Goal: Information Seeking & Learning: Learn about a topic

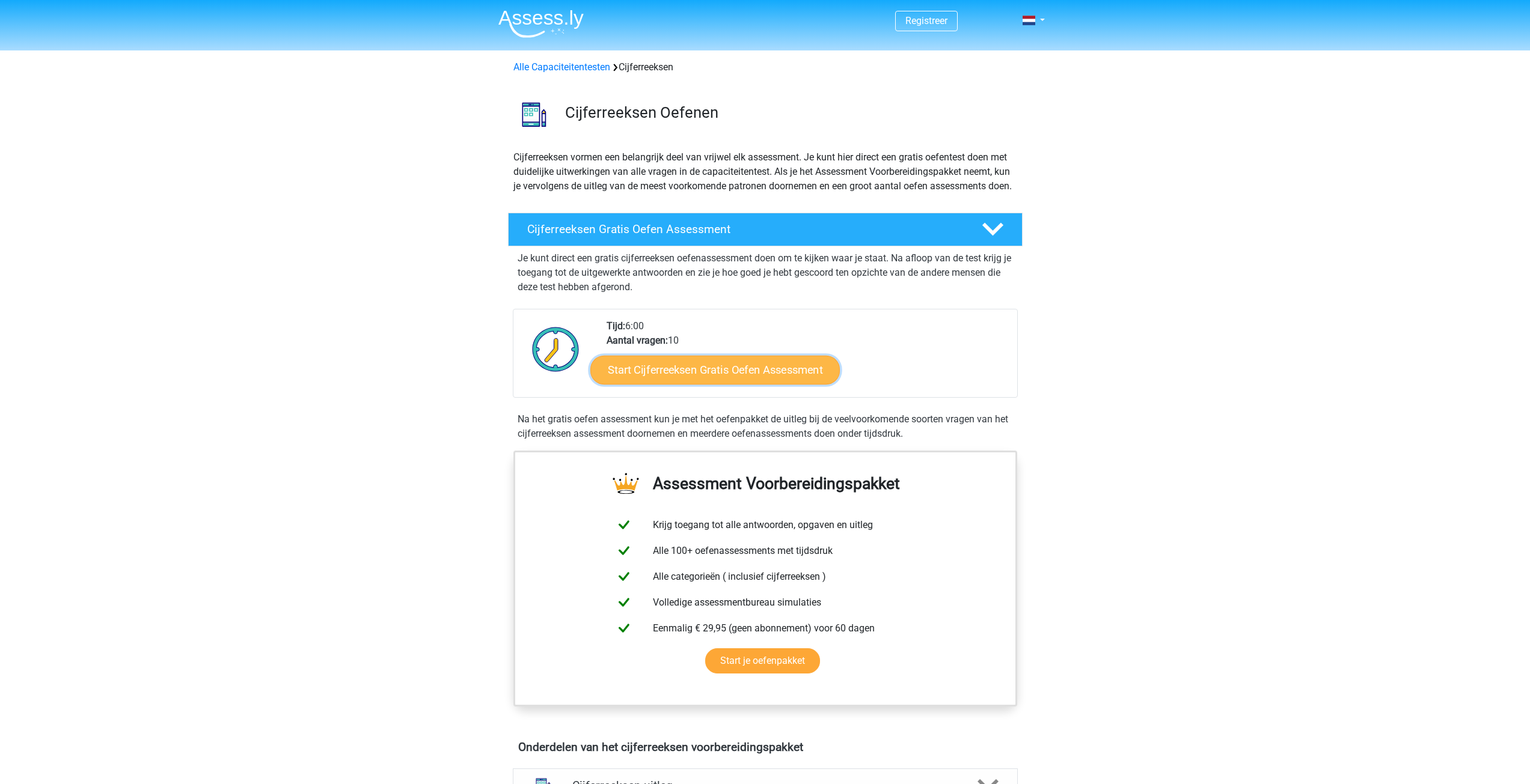
click at [762, 384] on link "Start Cijferreeksen Gratis Oefen Assessment" at bounding box center [715, 370] width 250 height 29
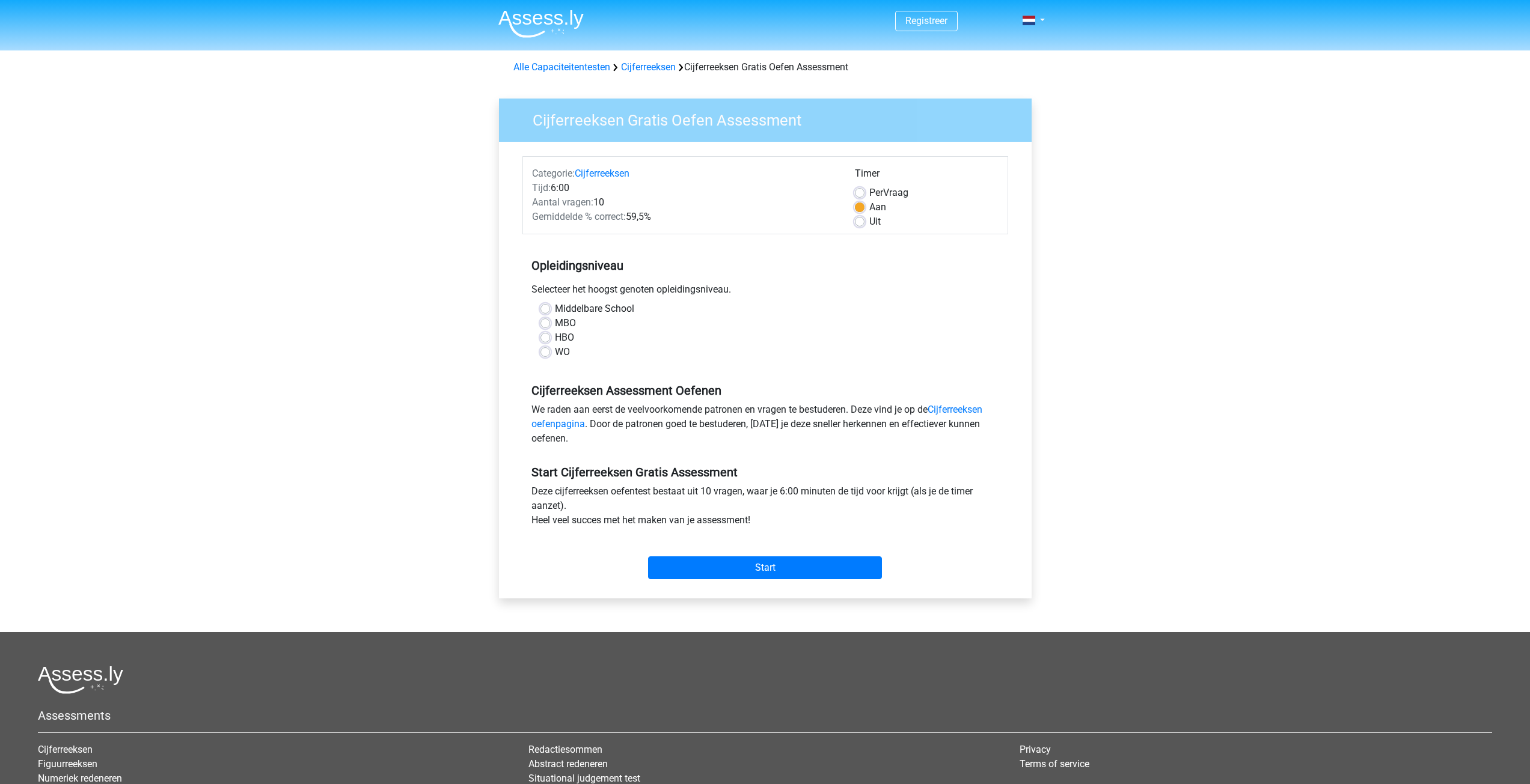
click at [555, 350] on label "WO" at bounding box center [563, 351] width 15 height 14
click at [545, 350] on input "WO" at bounding box center [545, 351] width 10 height 12
radio input "true"
click at [555, 335] on label "HBO" at bounding box center [564, 337] width 19 height 14
click at [550, 335] on input "HBO" at bounding box center [545, 336] width 10 height 12
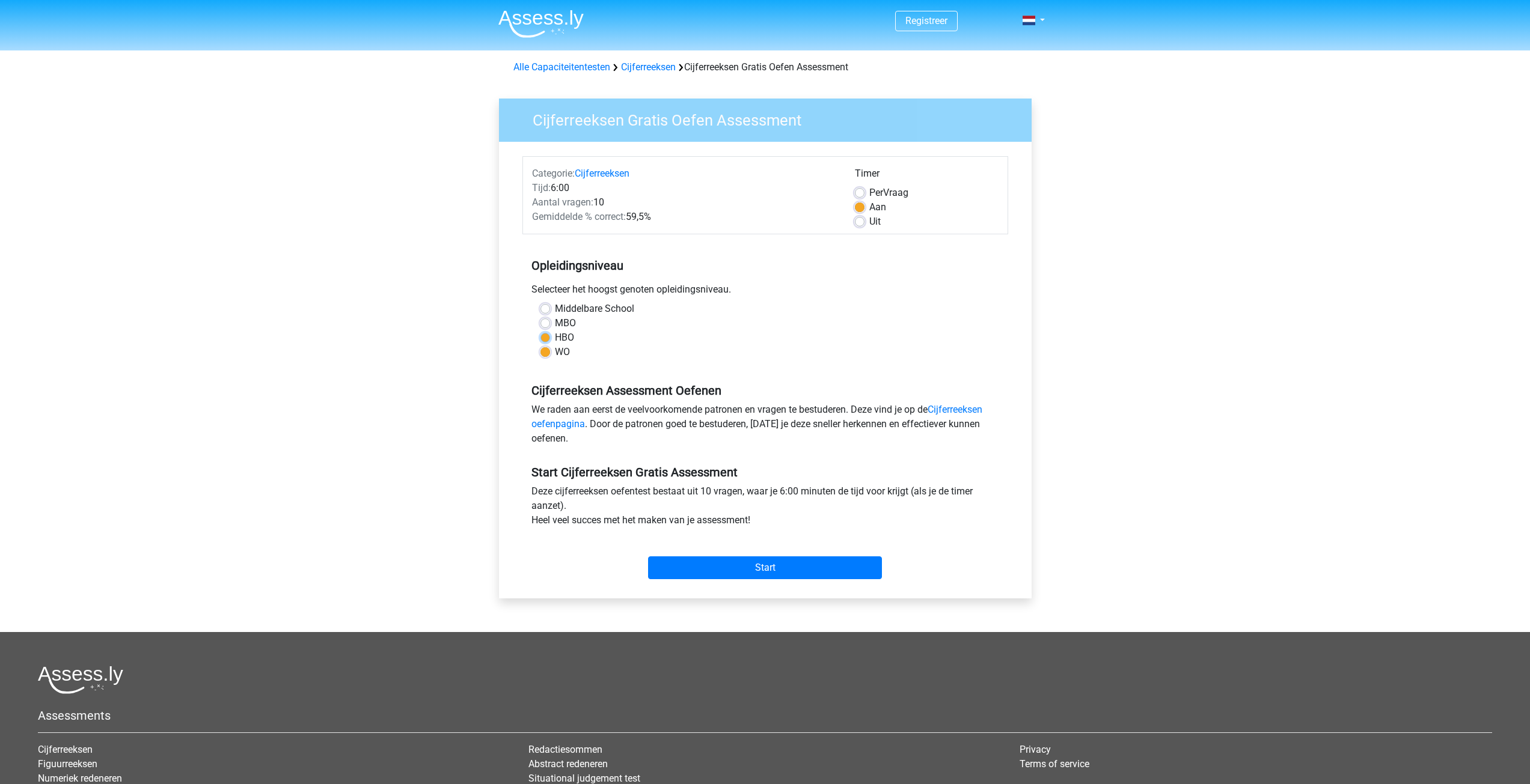
radio input "true"
click at [771, 566] on input "Start" at bounding box center [765, 568] width 234 height 23
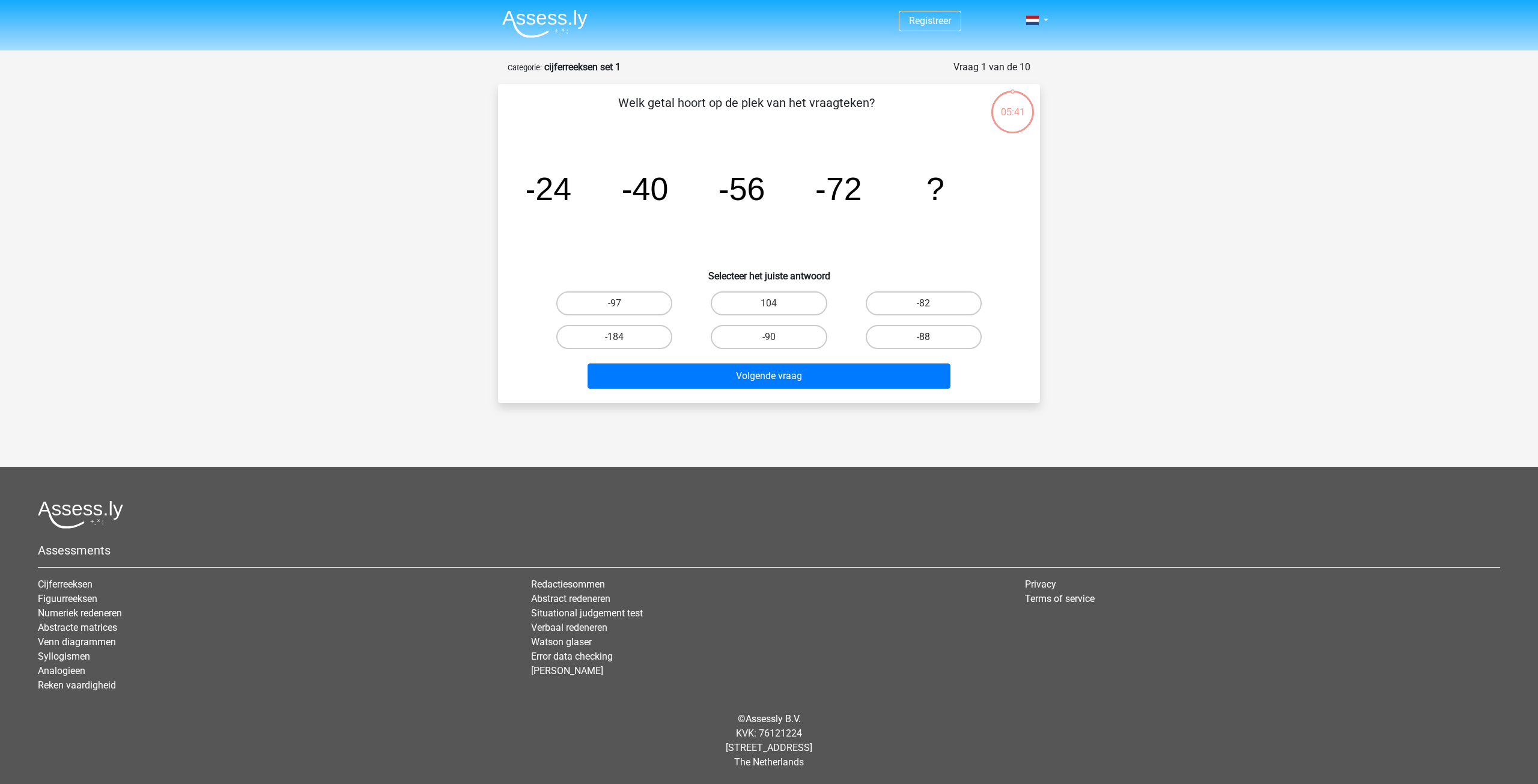
click at [931, 335] on label "-88" at bounding box center [924, 337] width 116 height 24
click at [931, 337] on input "-88" at bounding box center [928, 341] width 8 height 8
radio input "true"
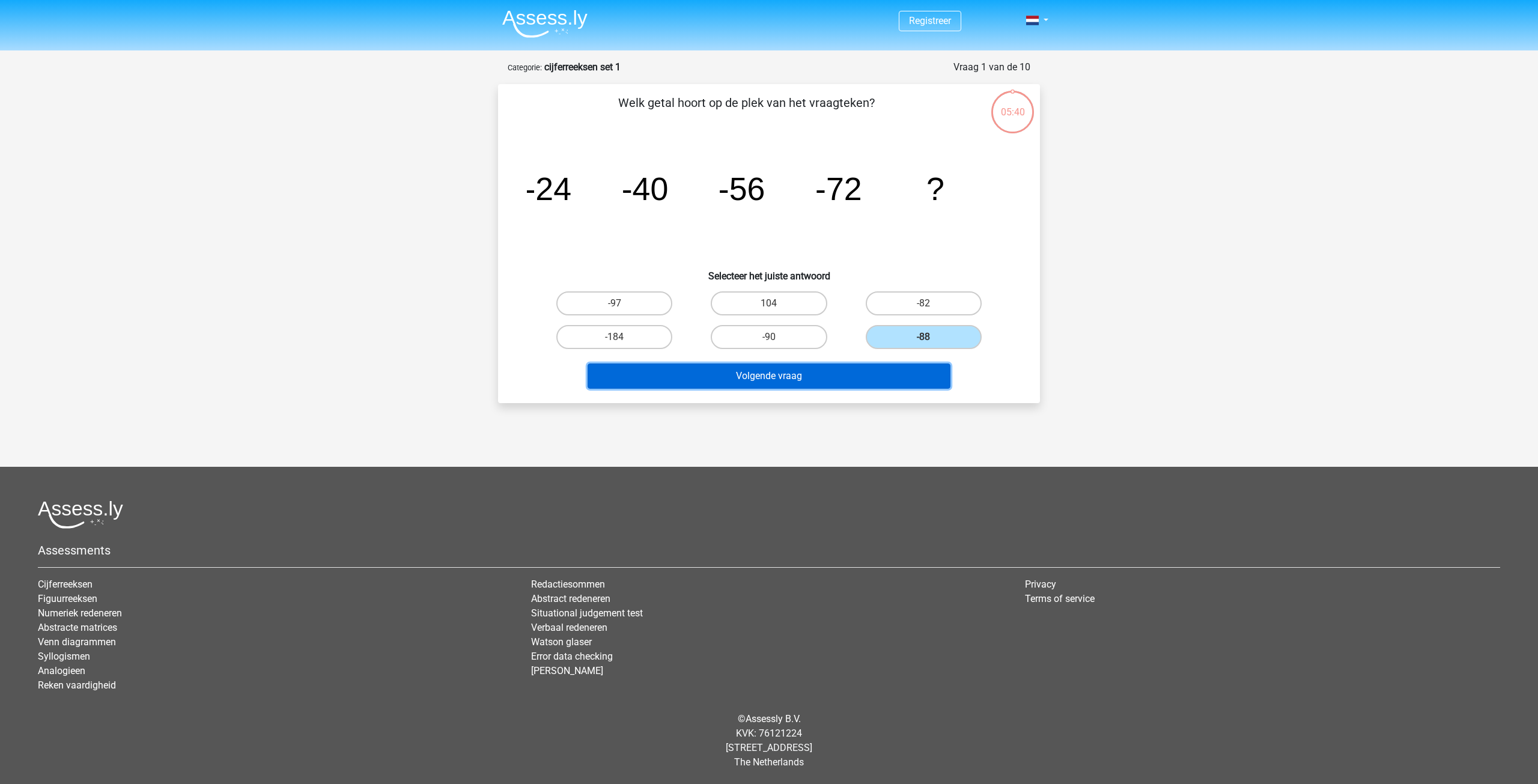
click at [771, 370] on button "Volgende vraag" at bounding box center [769, 376] width 364 height 25
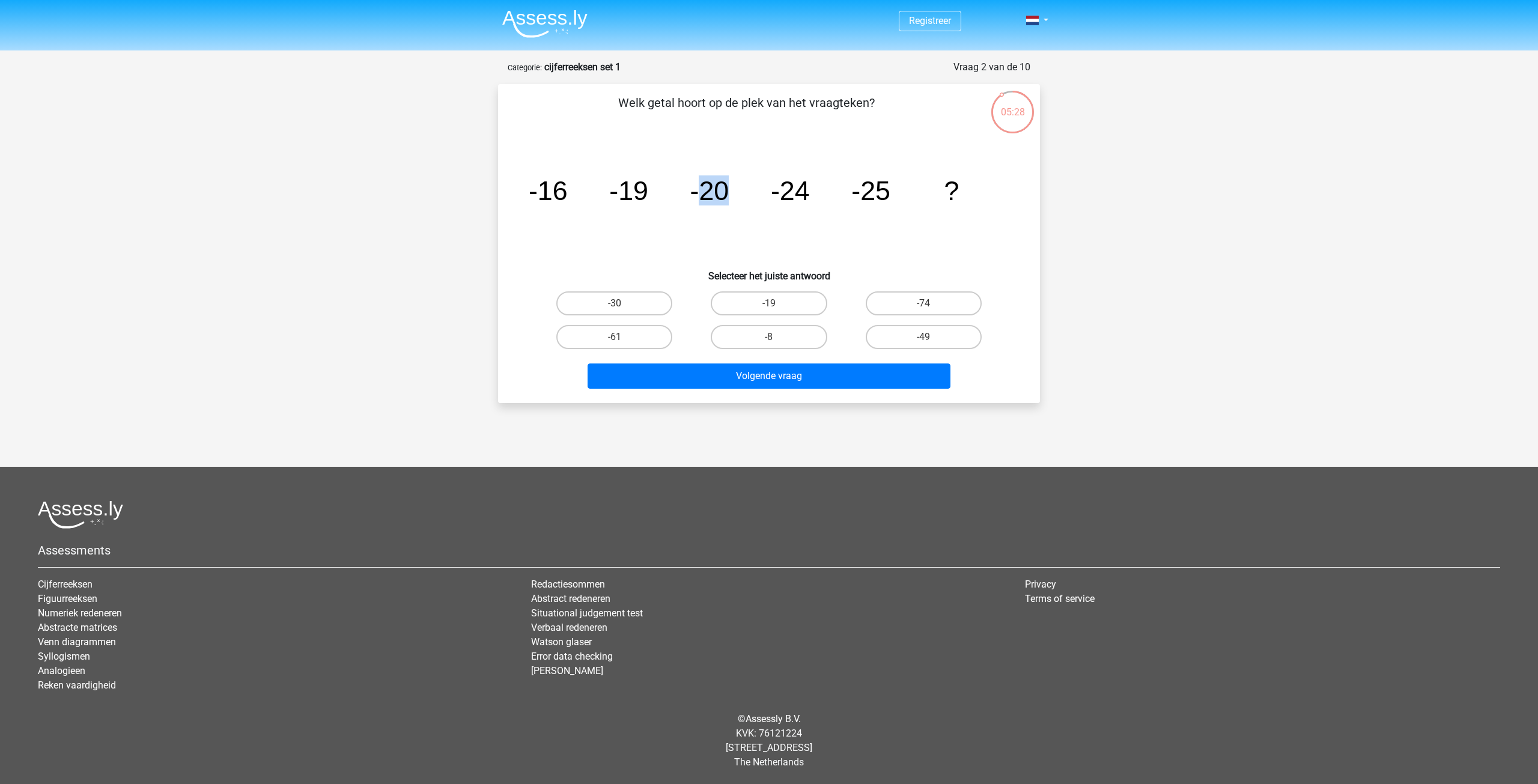
drag, startPoint x: 696, startPoint y: 194, endPoint x: 760, endPoint y: 190, distance: 64.1
click at [759, 190] on icon "image/svg+xml -16 -19 -20 -24 -25 ?" at bounding box center [769, 200] width 484 height 121
click at [823, 195] on icon "image/svg+xml -16 -19 -20 -24 -25 ?" at bounding box center [769, 200] width 484 height 121
drag, startPoint x: 629, startPoint y: 193, endPoint x: 736, endPoint y: 191, distance: 107.0
click at [736, 191] on icon "image/svg+xml -16 -19 -20 -24 -25 ?" at bounding box center [769, 200] width 484 height 121
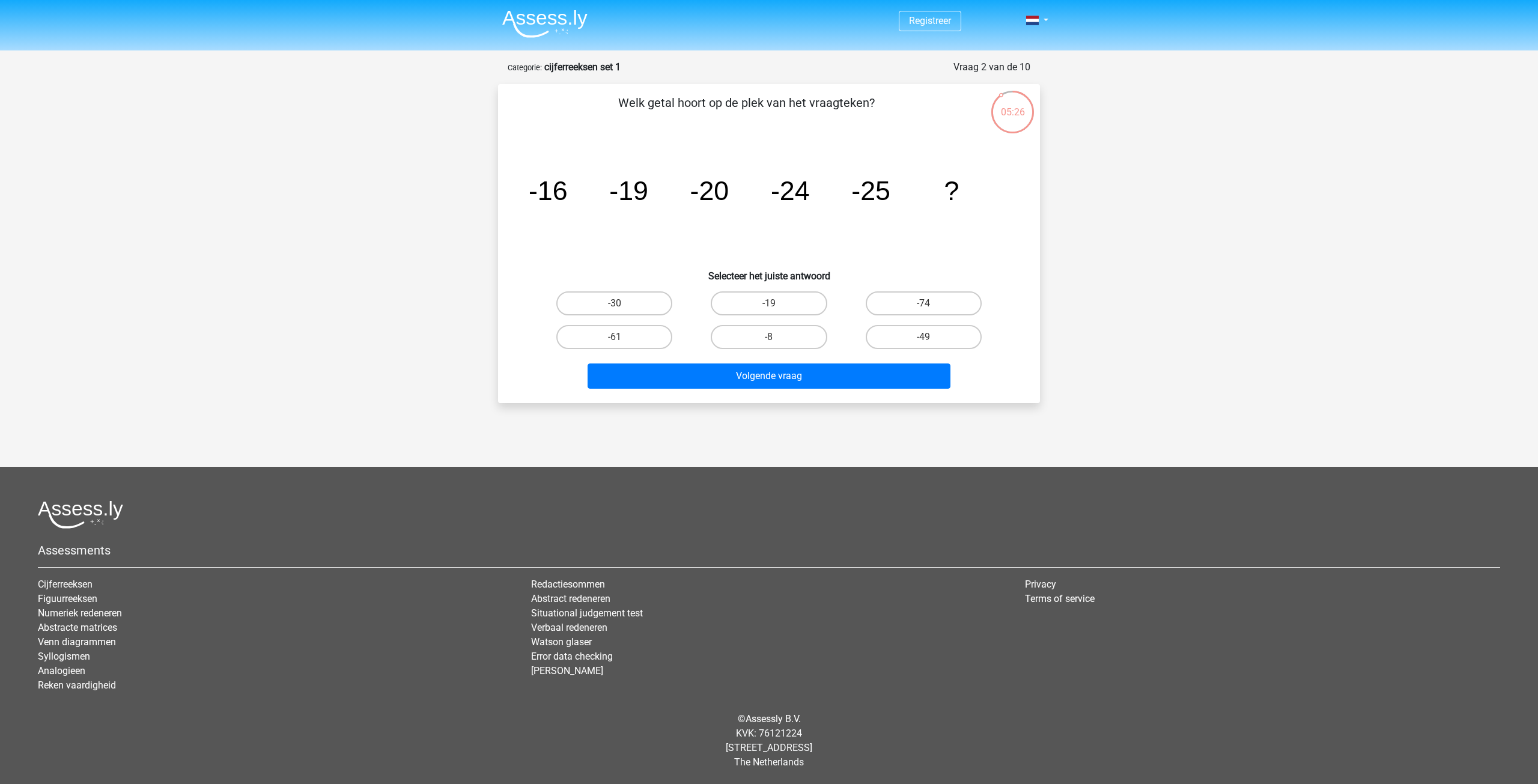
click at [805, 203] on tspan "-24" at bounding box center [790, 190] width 39 height 30
drag, startPoint x: 708, startPoint y: 197, endPoint x: 896, endPoint y: 200, distance: 188.0
click at [896, 200] on icon "image/svg+xml -16 -19 -20 -24 -25 ?" at bounding box center [769, 200] width 484 height 121
click at [897, 200] on icon "image/svg+xml -16 -19 -20 -24 -25 ?" at bounding box center [769, 200] width 484 height 121
drag, startPoint x: 704, startPoint y: 191, endPoint x: 757, endPoint y: 192, distance: 53.0
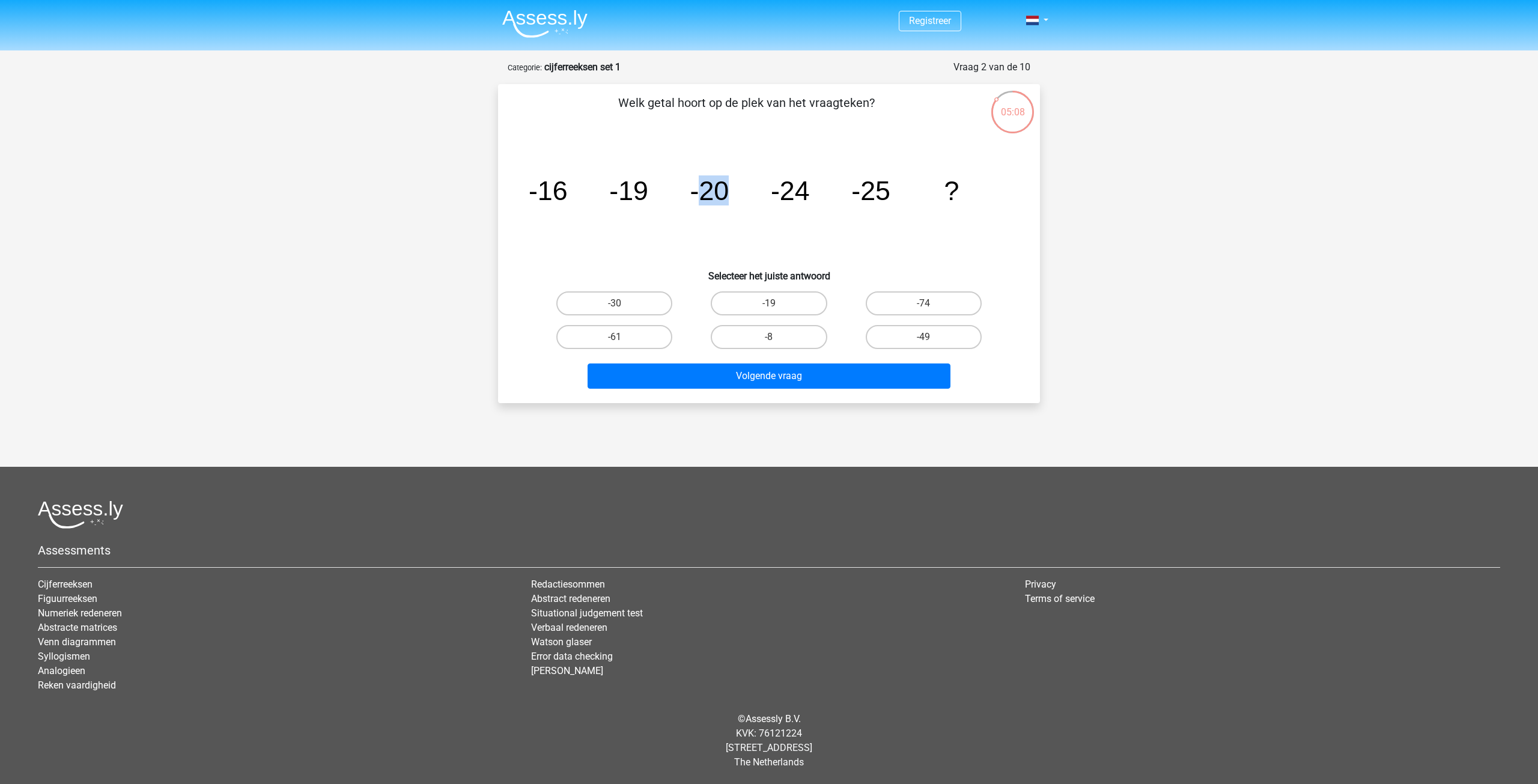
click at [757, 192] on icon "image/svg+xml -16 -19 -20 -24 -25 ?" at bounding box center [769, 200] width 484 height 121
drag, startPoint x: 554, startPoint y: 192, endPoint x: 587, endPoint y: 192, distance: 33.0
click at [587, 192] on icon "image/svg+xml -16 -19 -20 -24 -25 ?" at bounding box center [769, 200] width 484 height 121
click at [640, 191] on tspan "-19" at bounding box center [629, 190] width 39 height 30
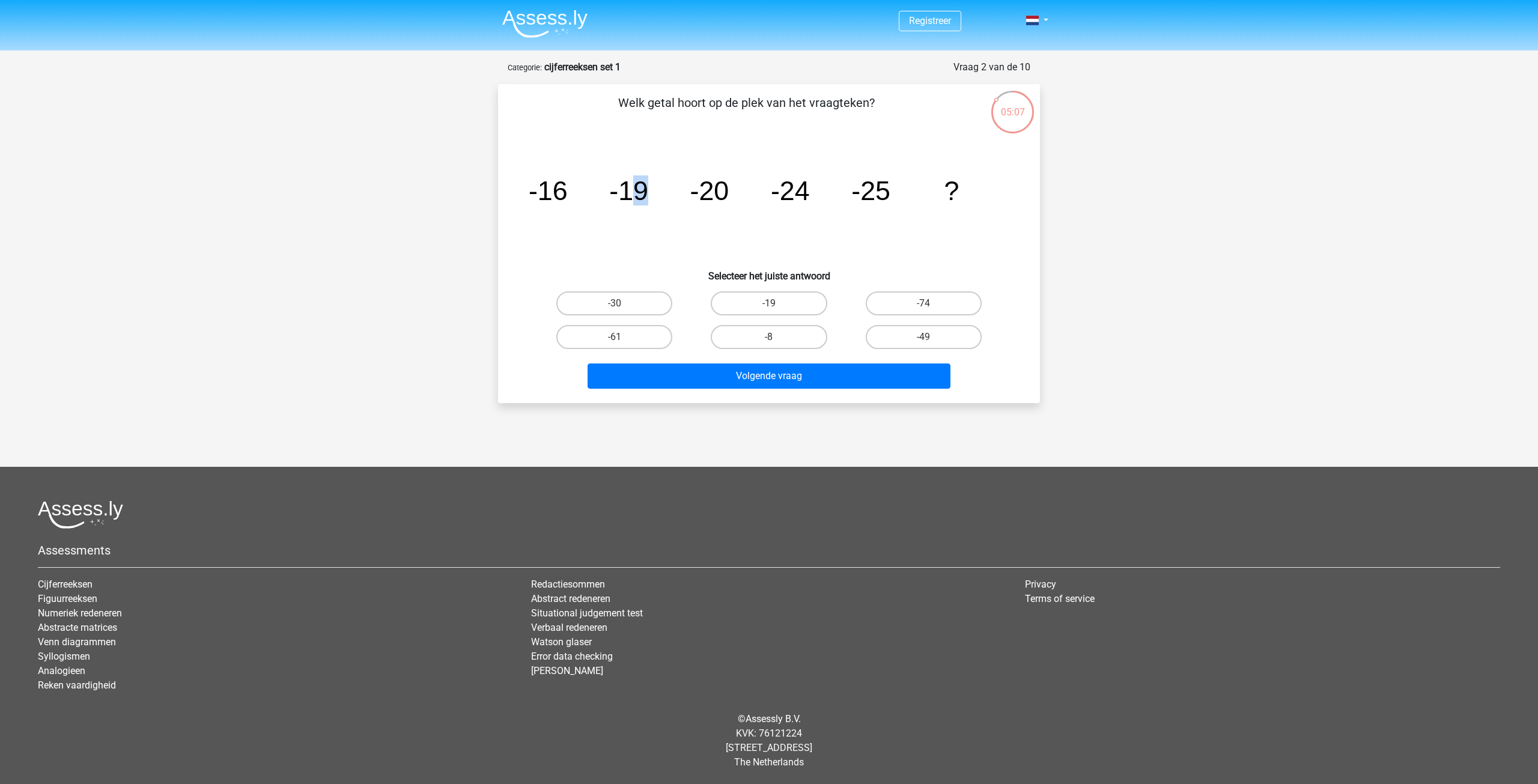
drag, startPoint x: 635, startPoint y: 192, endPoint x: 657, endPoint y: 191, distance: 22.0
click at [657, 191] on icon "image/svg+xml -16 -19 -20 -24 -25 ?" at bounding box center [769, 200] width 484 height 121
click at [719, 191] on tspan "-20" at bounding box center [710, 190] width 39 height 30
drag, startPoint x: 720, startPoint y: 192, endPoint x: 742, endPoint y: 192, distance: 22.0
click at [742, 192] on icon "image/svg+xml -16 -19 -20 -24 -25 ?" at bounding box center [769, 200] width 484 height 121
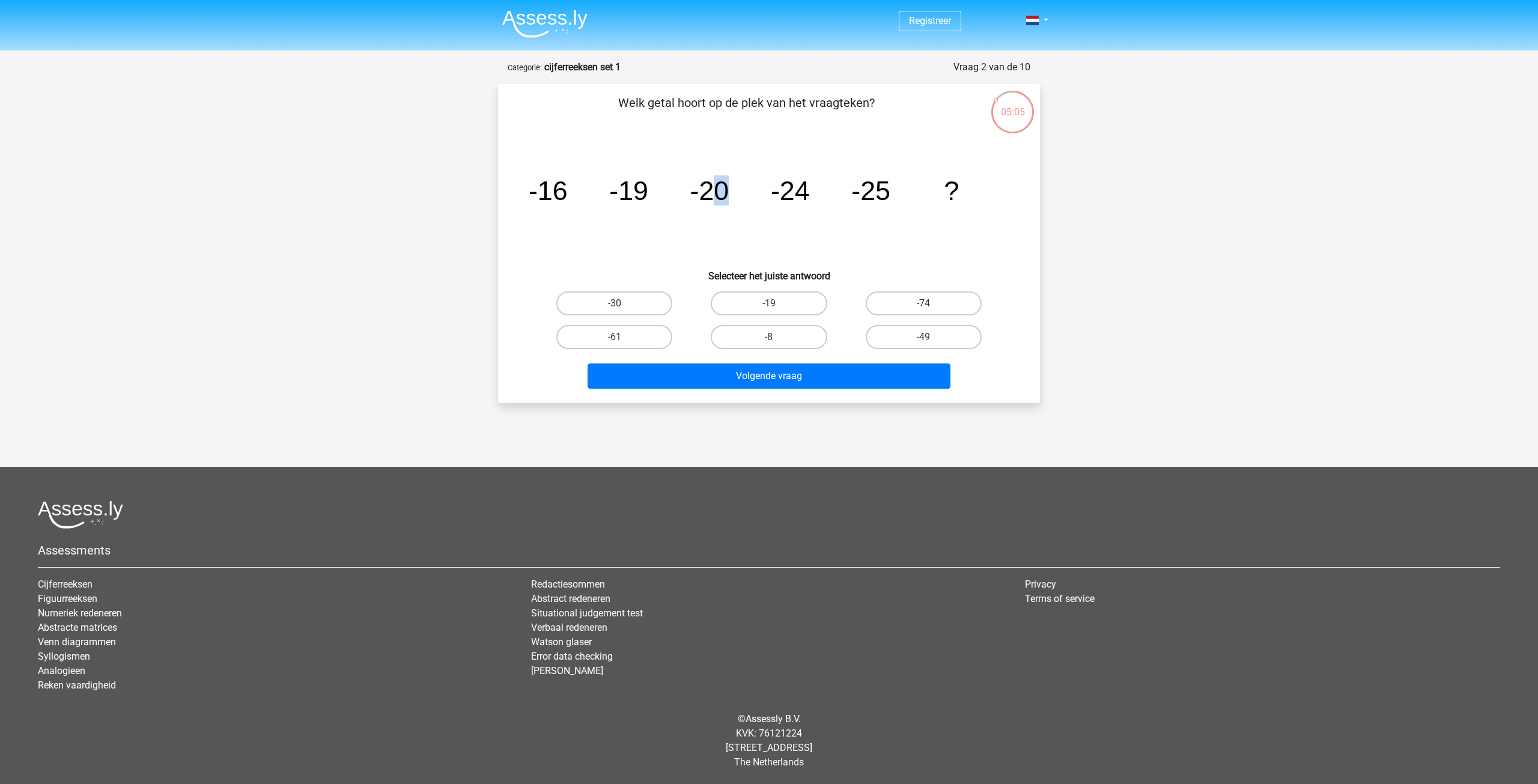
click at [746, 192] on icon "image/svg+xml -16 -19 -20 -24 -25 ?" at bounding box center [769, 200] width 484 height 121
drag, startPoint x: 794, startPoint y: 192, endPoint x: 849, endPoint y: 194, distance: 55.0
click at [849, 194] on icon "image/svg+xml -16 -19 -20 -24 -25 ?" at bounding box center [769, 200] width 484 height 121
click at [650, 301] on label "-30" at bounding box center [614, 304] width 116 height 24
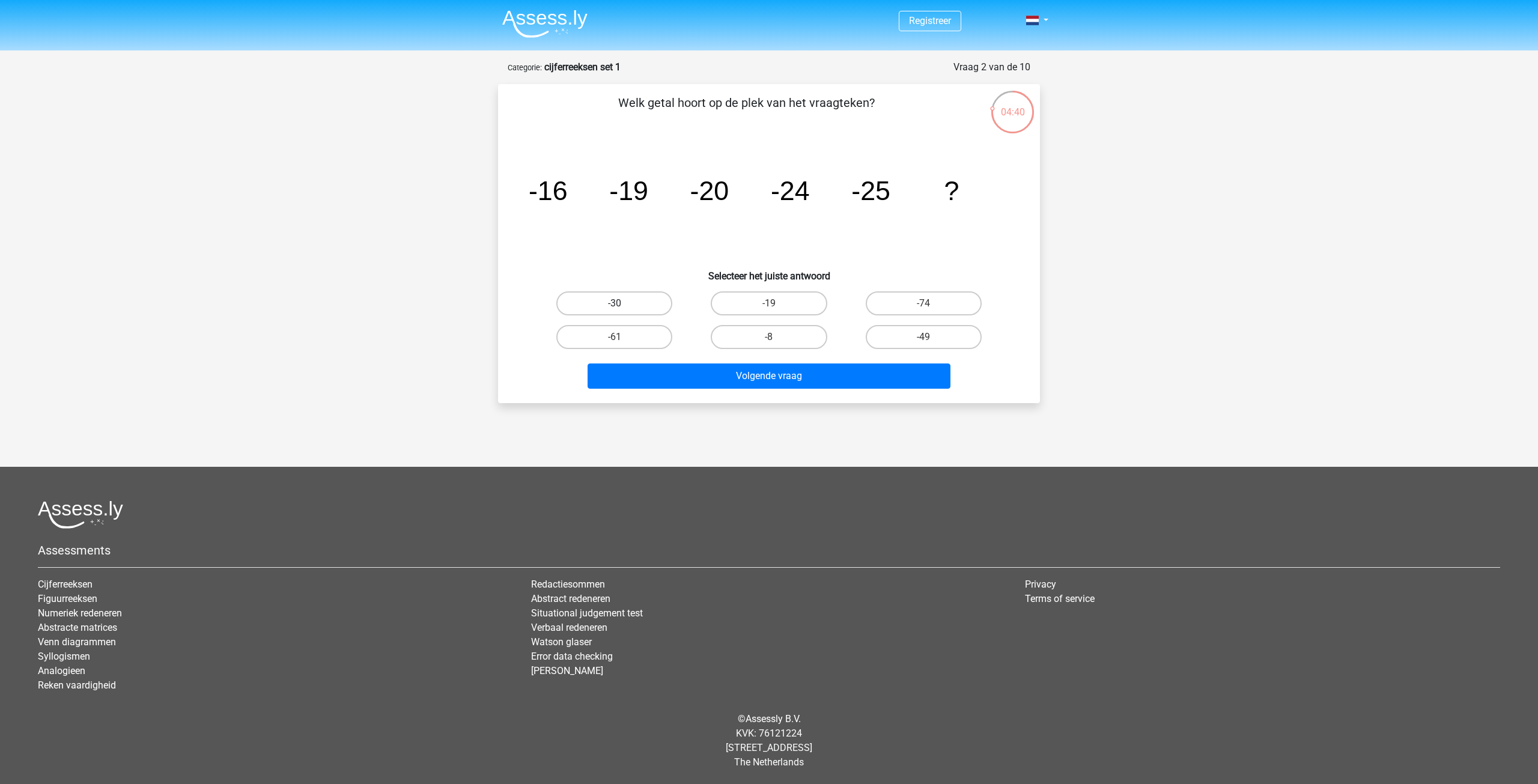
click at [622, 304] on input "-30" at bounding box center [619, 307] width 8 height 8
radio input "true"
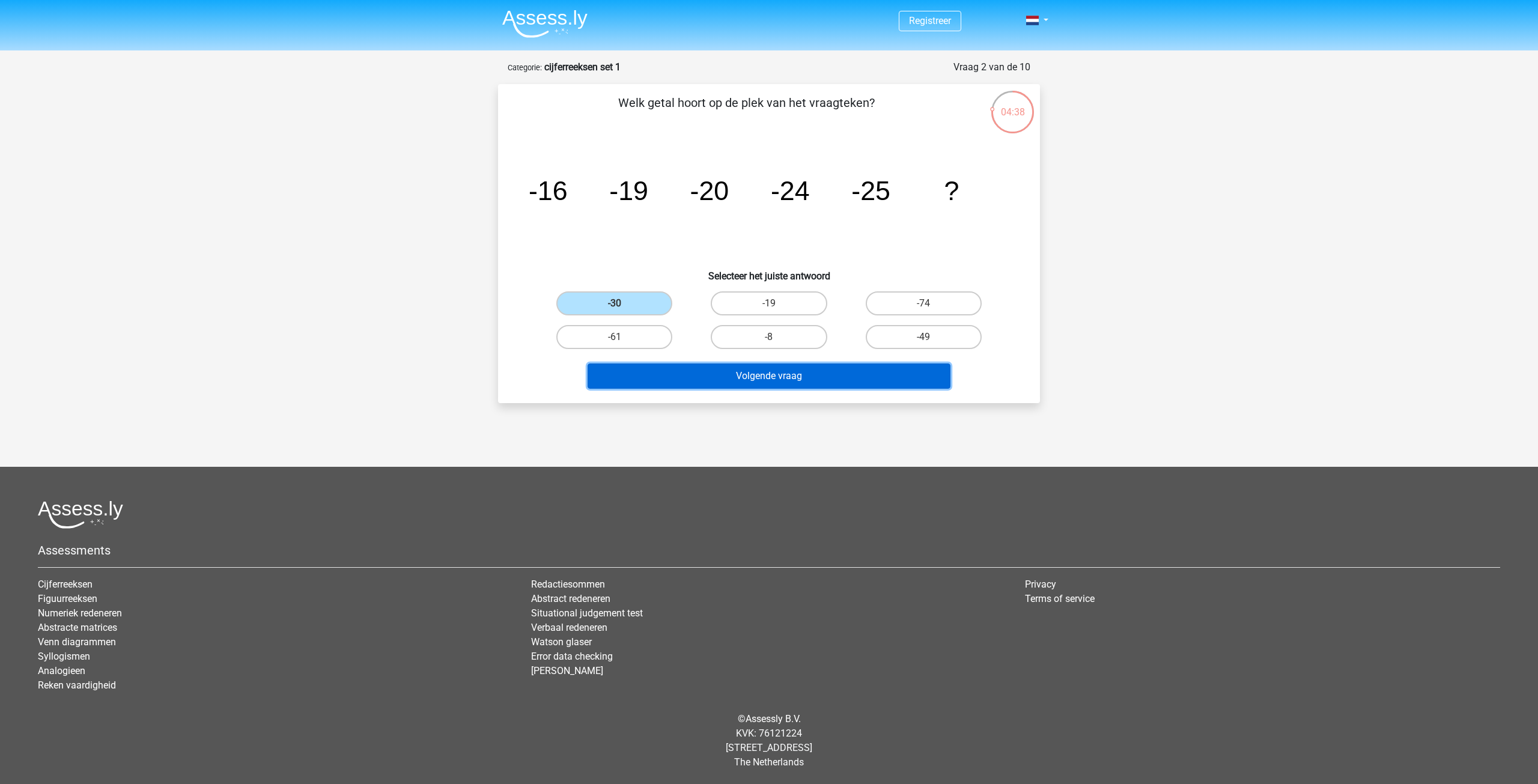
click at [806, 379] on button "Volgende vraag" at bounding box center [769, 376] width 364 height 25
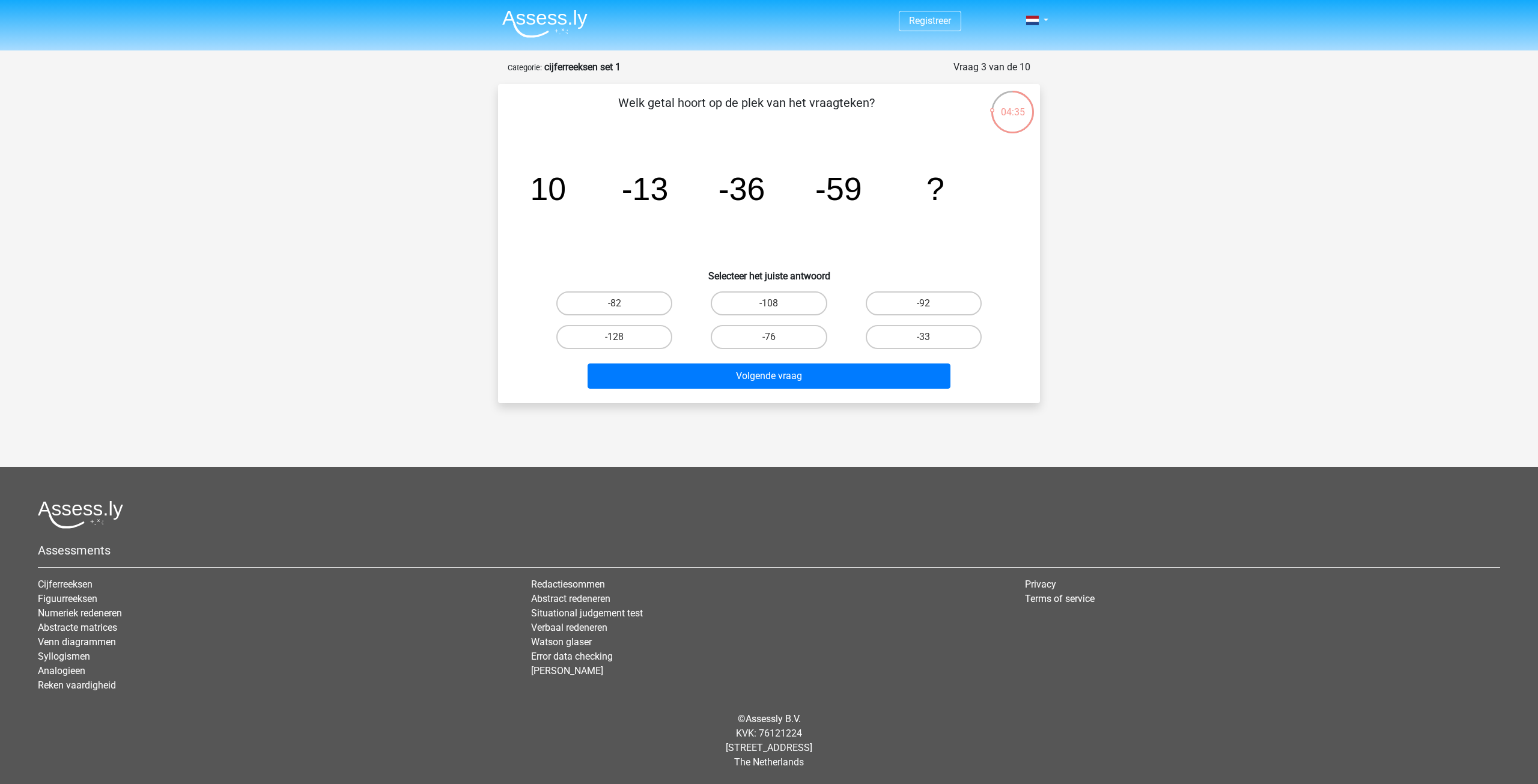
drag, startPoint x: 536, startPoint y: 190, endPoint x: 651, endPoint y: 195, distance: 115.1
click at [638, 189] on g "10 -13 -36 -59 ?" at bounding box center [737, 188] width 414 height 36
click at [704, 216] on icon "image/svg+xml 10 -13 -36 -59 ?" at bounding box center [769, 200] width 484 height 121
drag, startPoint x: 682, startPoint y: 196, endPoint x: 701, endPoint y: 196, distance: 19.0
click at [701, 196] on icon "image/svg+xml 10 -13 -36 -59 ?" at bounding box center [769, 200] width 484 height 121
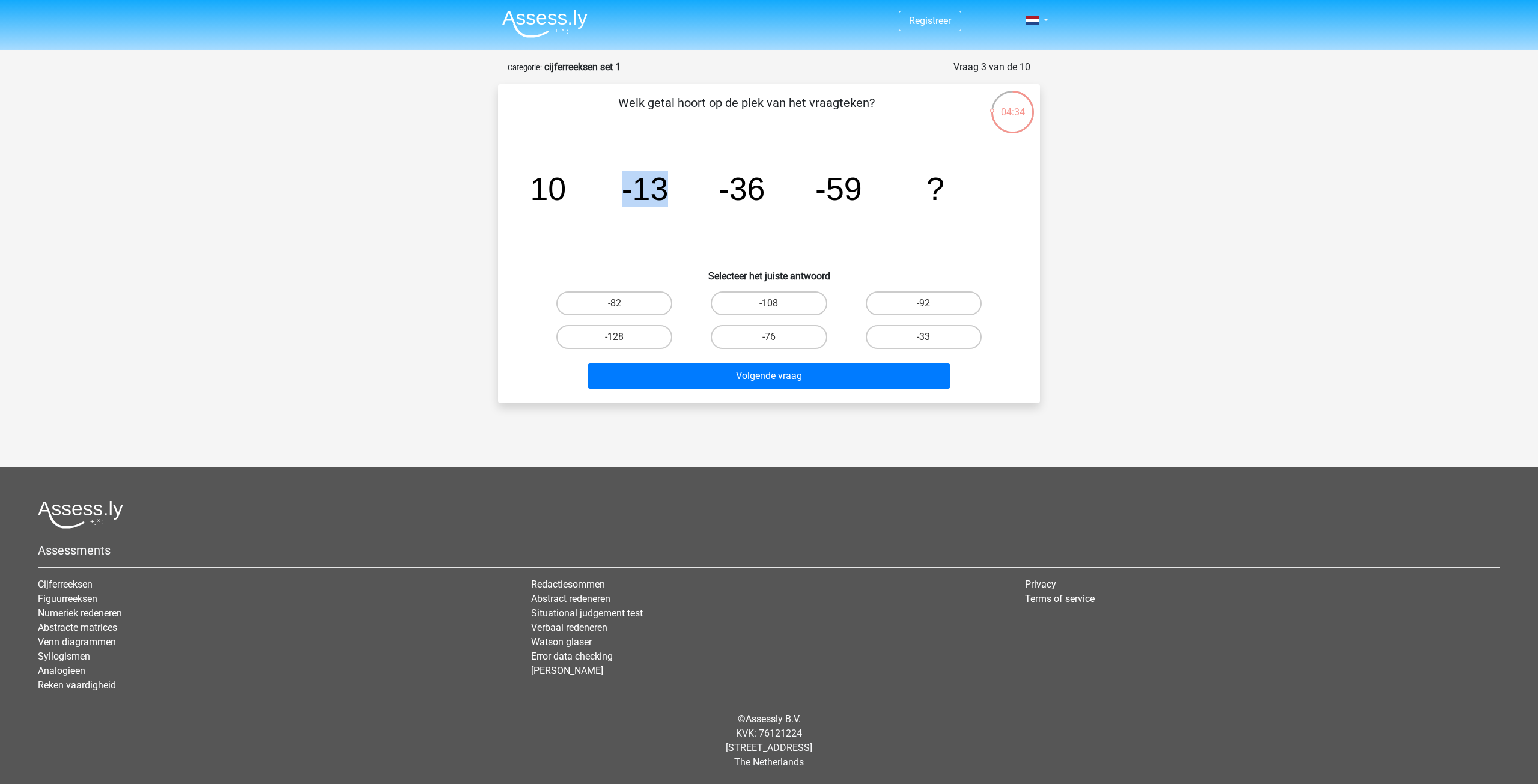
click at [701, 196] on icon "image/svg+xml 10 -13 -36 -59 ?" at bounding box center [769, 200] width 484 height 121
drag, startPoint x: 616, startPoint y: 190, endPoint x: 689, endPoint y: 190, distance: 73.0
click at [685, 190] on icon "image/svg+xml 10 -13 -36 -59 ?" at bounding box center [769, 200] width 484 height 121
click at [717, 192] on icon "image/svg+xml 10 -13 -36 -59 ?" at bounding box center [769, 200] width 484 height 121
drag, startPoint x: 599, startPoint y: 187, endPoint x: 676, endPoint y: 187, distance: 77.0
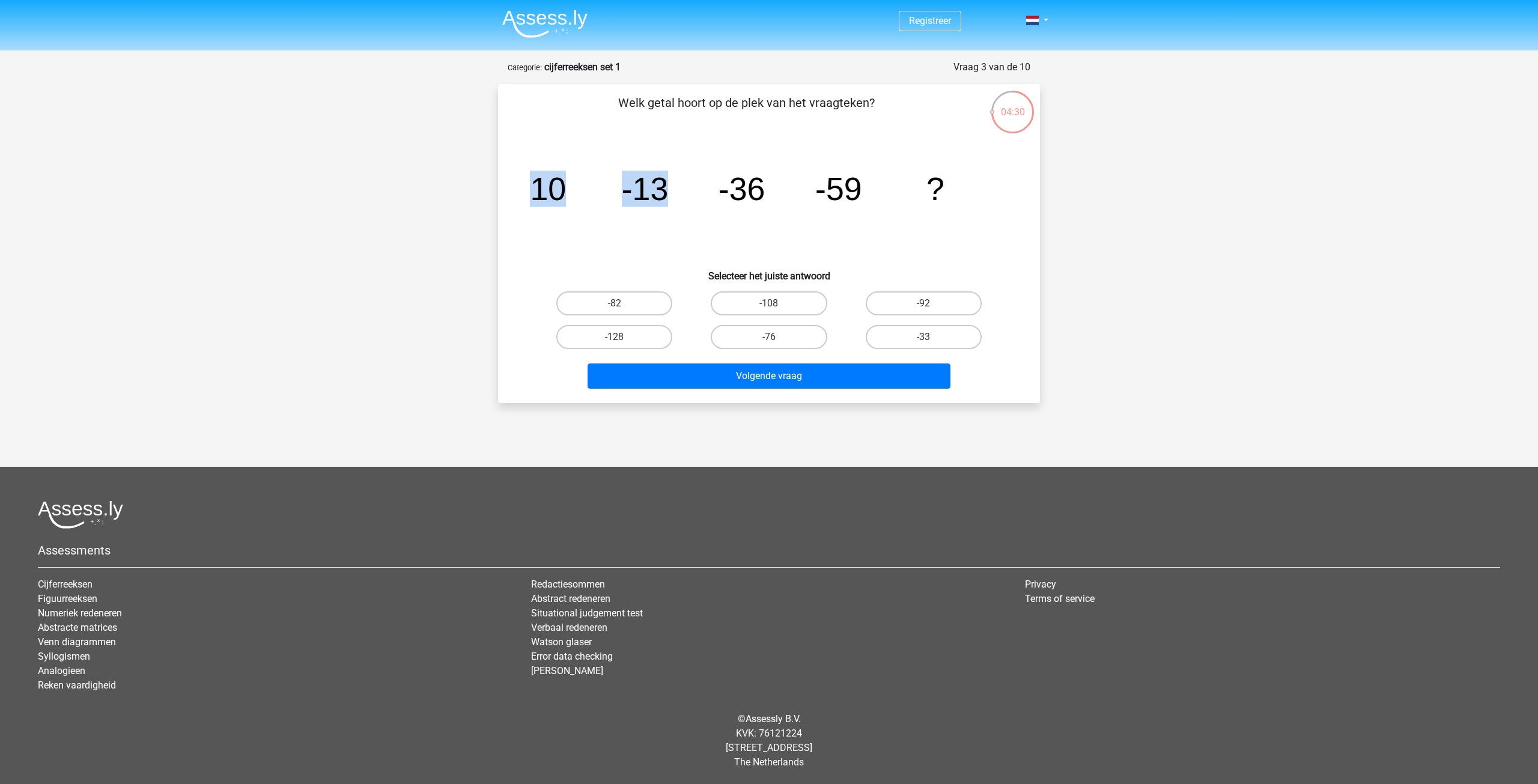
click at [676, 187] on icon "image/svg+xml 10 -13 -36 -59 ?" at bounding box center [769, 200] width 484 height 121
click at [717, 190] on icon "image/svg+xml 10 -13 -36 -59 ?" at bounding box center [769, 200] width 484 height 121
drag, startPoint x: 708, startPoint y: 190, endPoint x: 798, endPoint y: 192, distance: 90.0
click at [797, 192] on icon "image/svg+xml 10 -13 -36 -59 ?" at bounding box center [769, 200] width 484 height 121
click at [826, 190] on tspan "-59" at bounding box center [839, 188] width 47 height 36
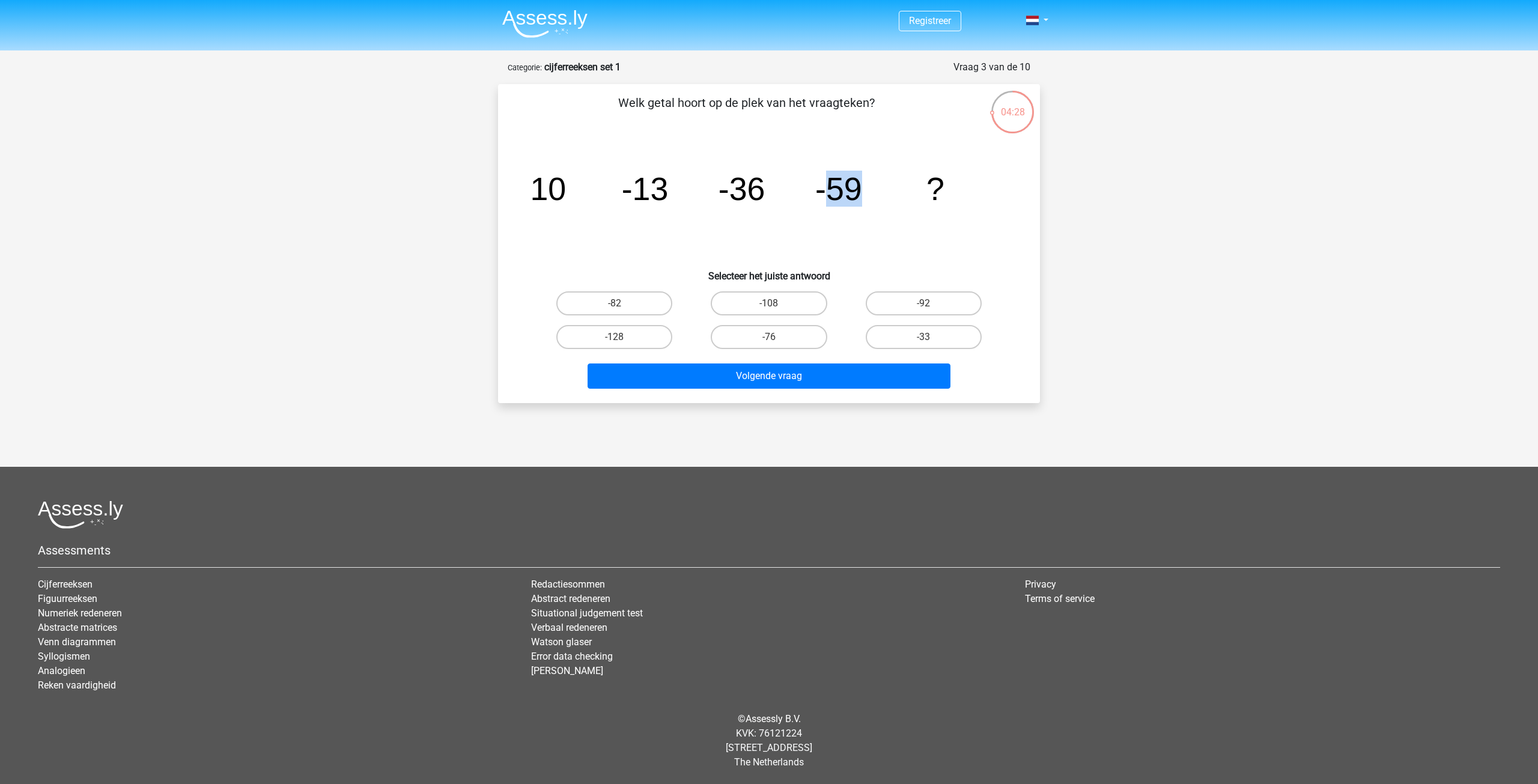
drag, startPoint x: 823, startPoint y: 189, endPoint x: 876, endPoint y: 191, distance: 53.0
click at [869, 191] on icon "image/svg+xml 10 -13 -36 -59 ?" at bounding box center [769, 200] width 484 height 121
click at [880, 192] on icon "image/svg+xml 10 -13 -36 -59 ?" at bounding box center [769, 200] width 484 height 121
click at [883, 194] on icon "image/svg+xml 10 -13 -36 -59 ?" at bounding box center [769, 200] width 484 height 121
click at [623, 302] on label "-82" at bounding box center [614, 304] width 116 height 24
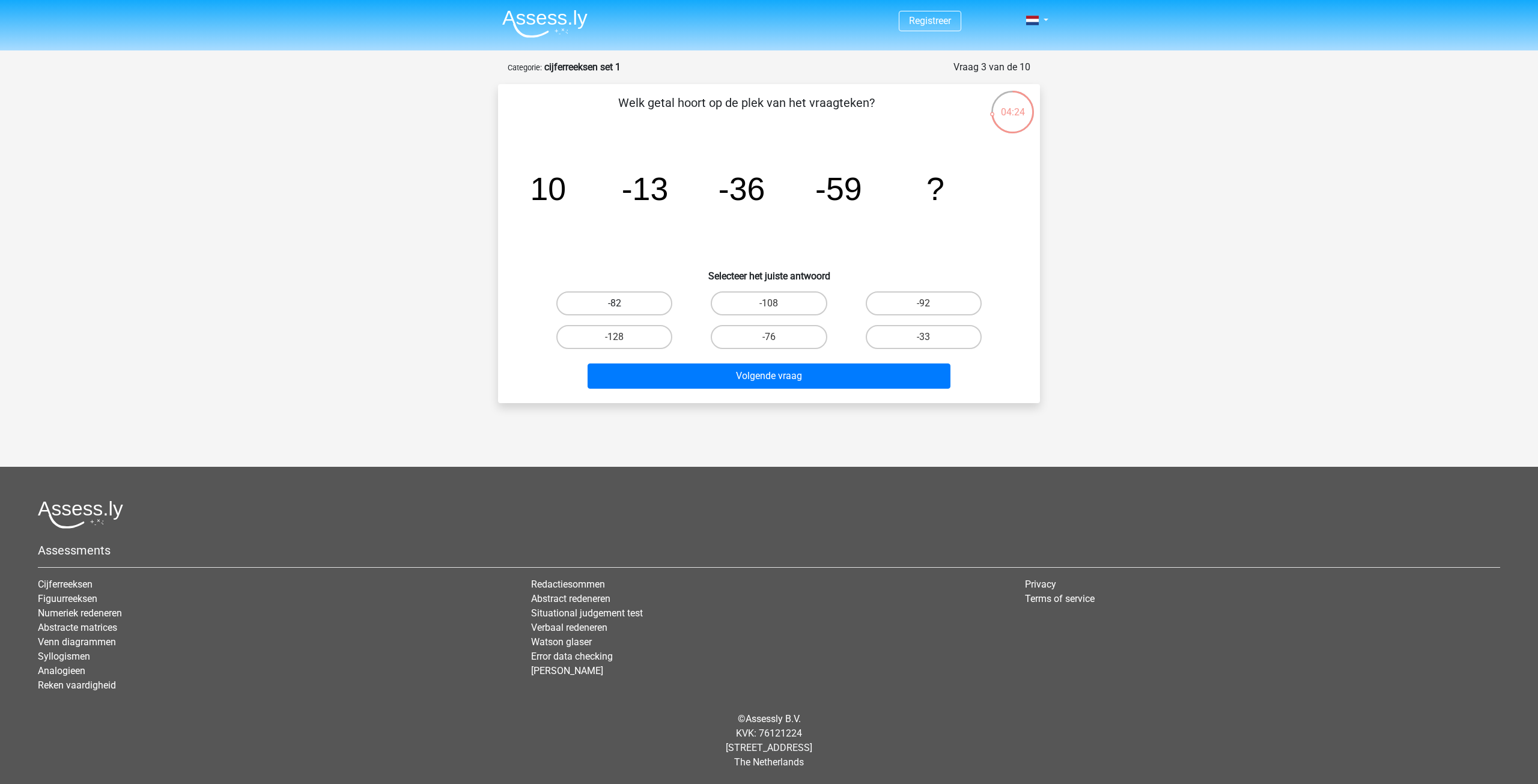
click at [622, 304] on input "-82" at bounding box center [619, 307] width 8 height 8
radio input "true"
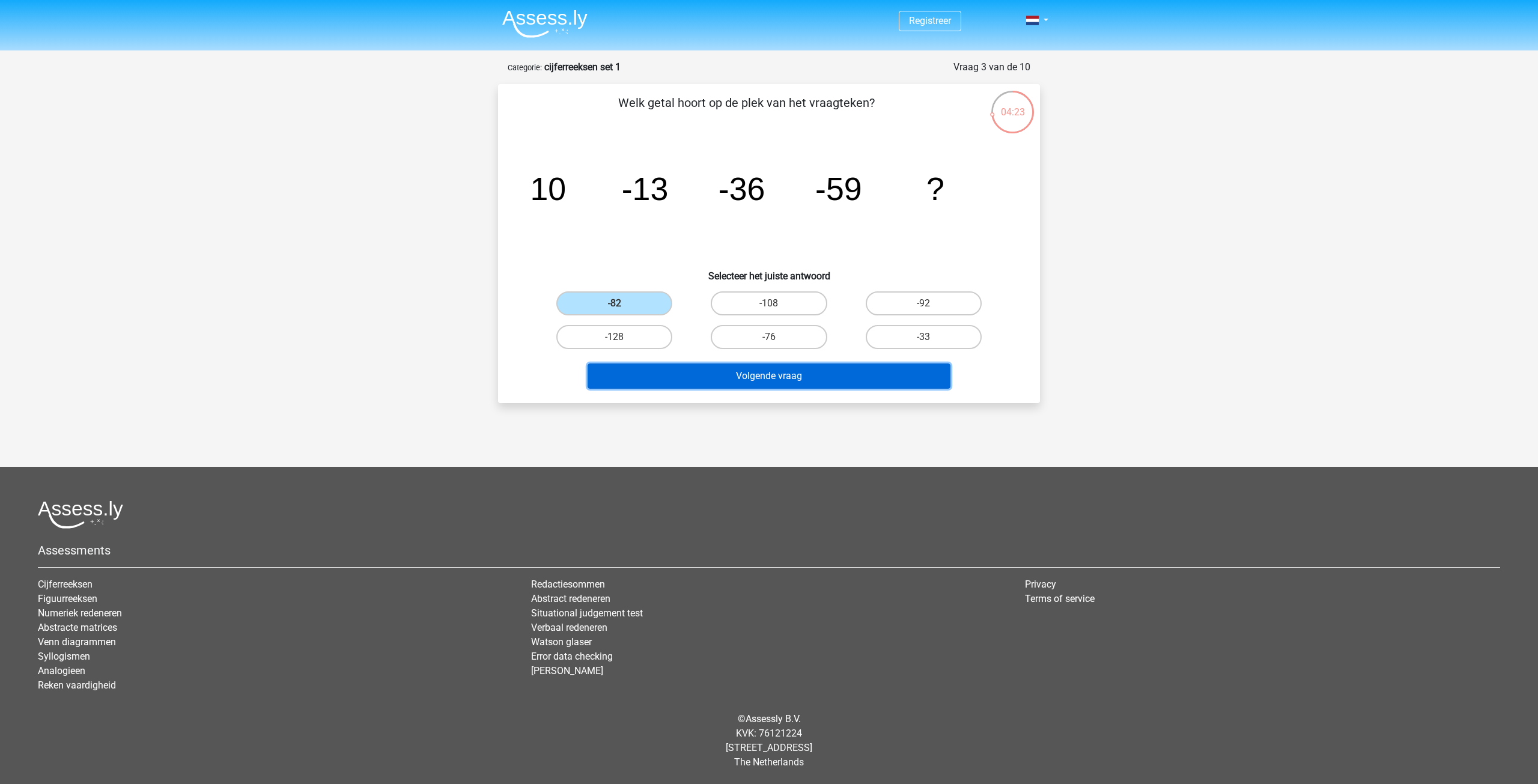
click at [837, 370] on button "Volgende vraag" at bounding box center [769, 376] width 364 height 25
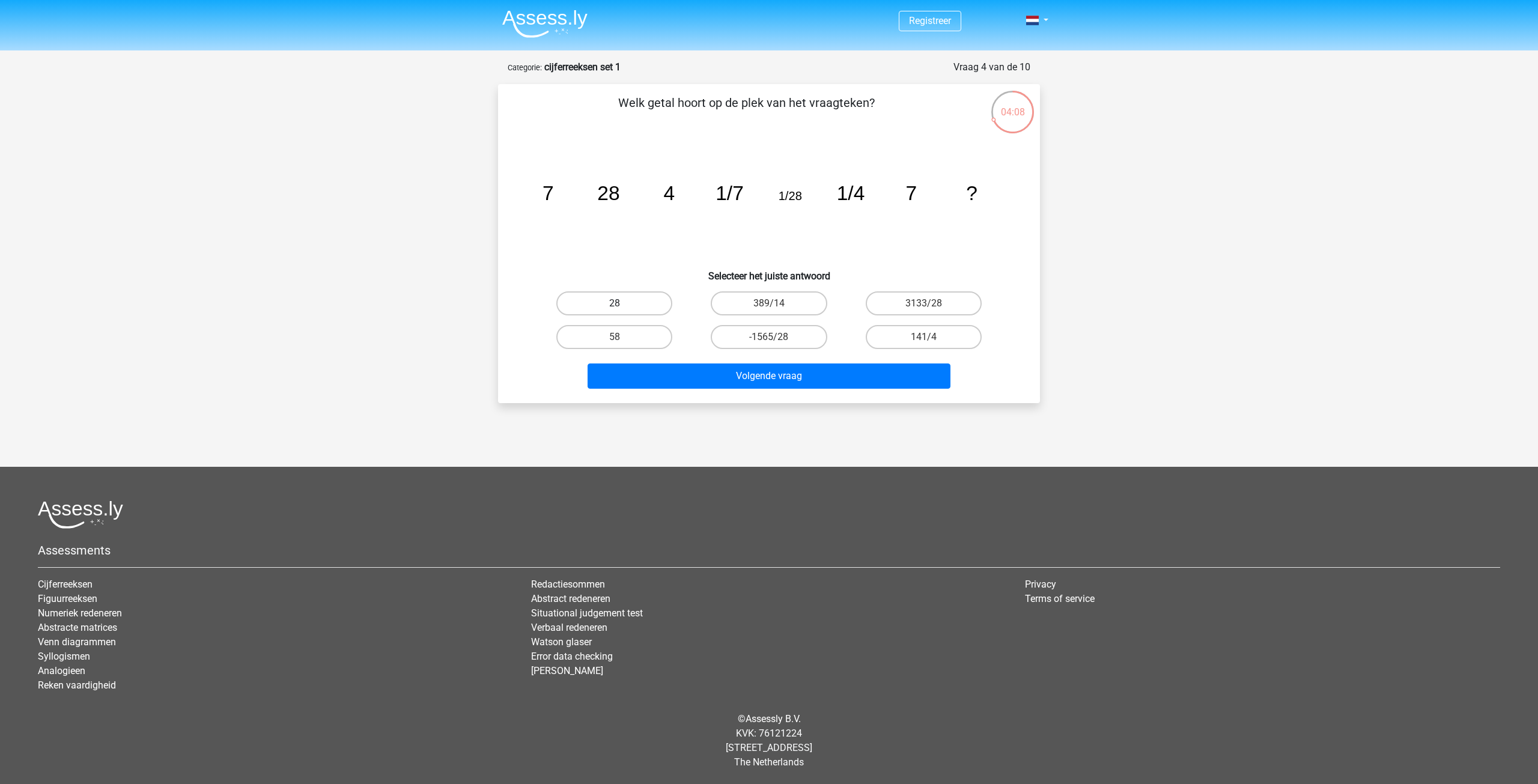
click at [638, 298] on label "28" at bounding box center [614, 304] width 116 height 24
click at [622, 304] on input "28" at bounding box center [619, 307] width 8 height 8
radio input "true"
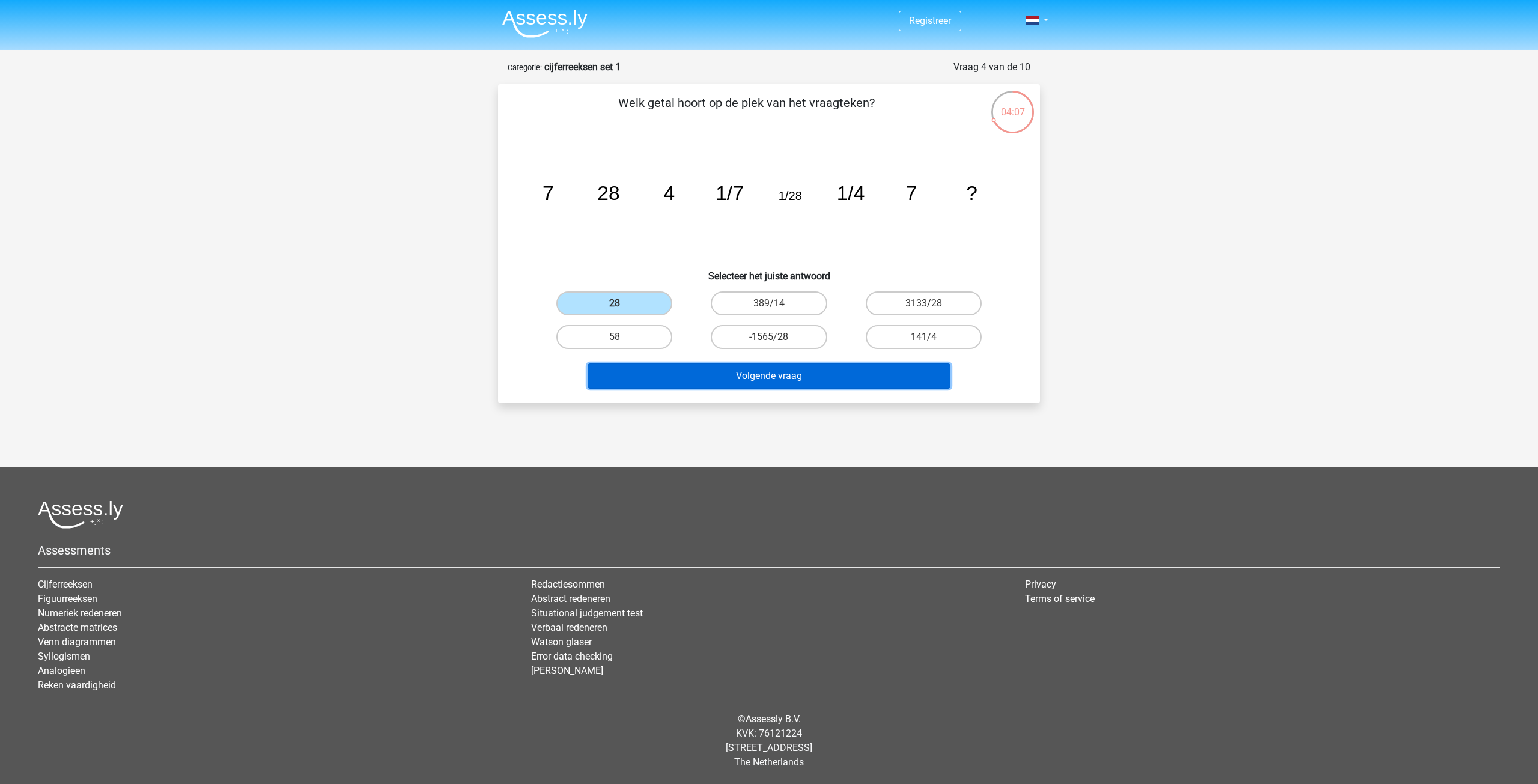
click at [765, 373] on button "Volgende vraag" at bounding box center [769, 376] width 364 height 25
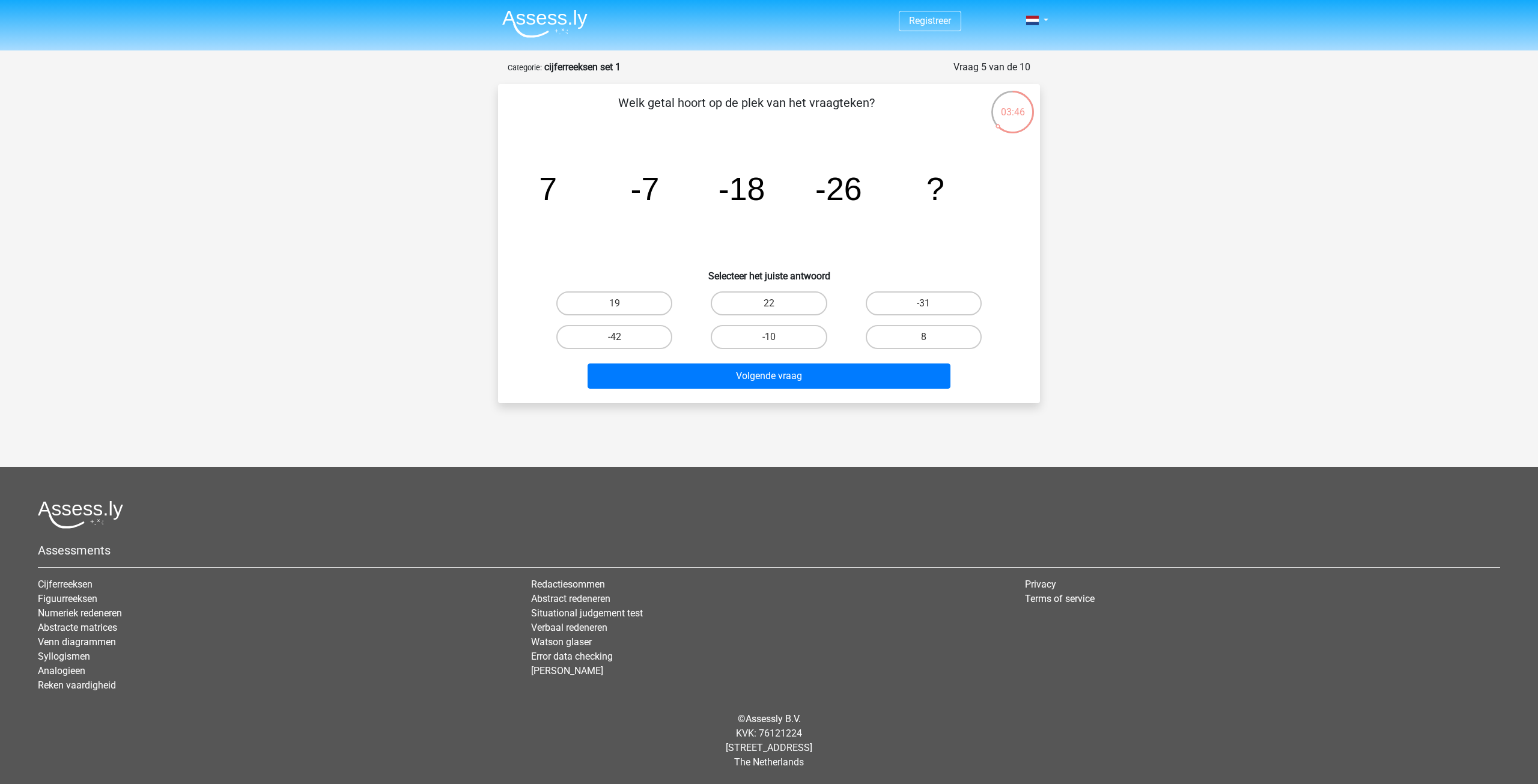
drag, startPoint x: 818, startPoint y: 191, endPoint x: 860, endPoint y: 197, distance: 42.4
click at [851, 194] on tspan "-26" at bounding box center [839, 188] width 47 height 36
click at [860, 197] on tspan "-26" at bounding box center [839, 188] width 47 height 36
drag, startPoint x: 542, startPoint y: 192, endPoint x: 664, endPoint y: 191, distance: 122.0
click at [664, 191] on icon "image/svg+xml 7 -7 -18 -26 ?" at bounding box center [769, 200] width 484 height 121
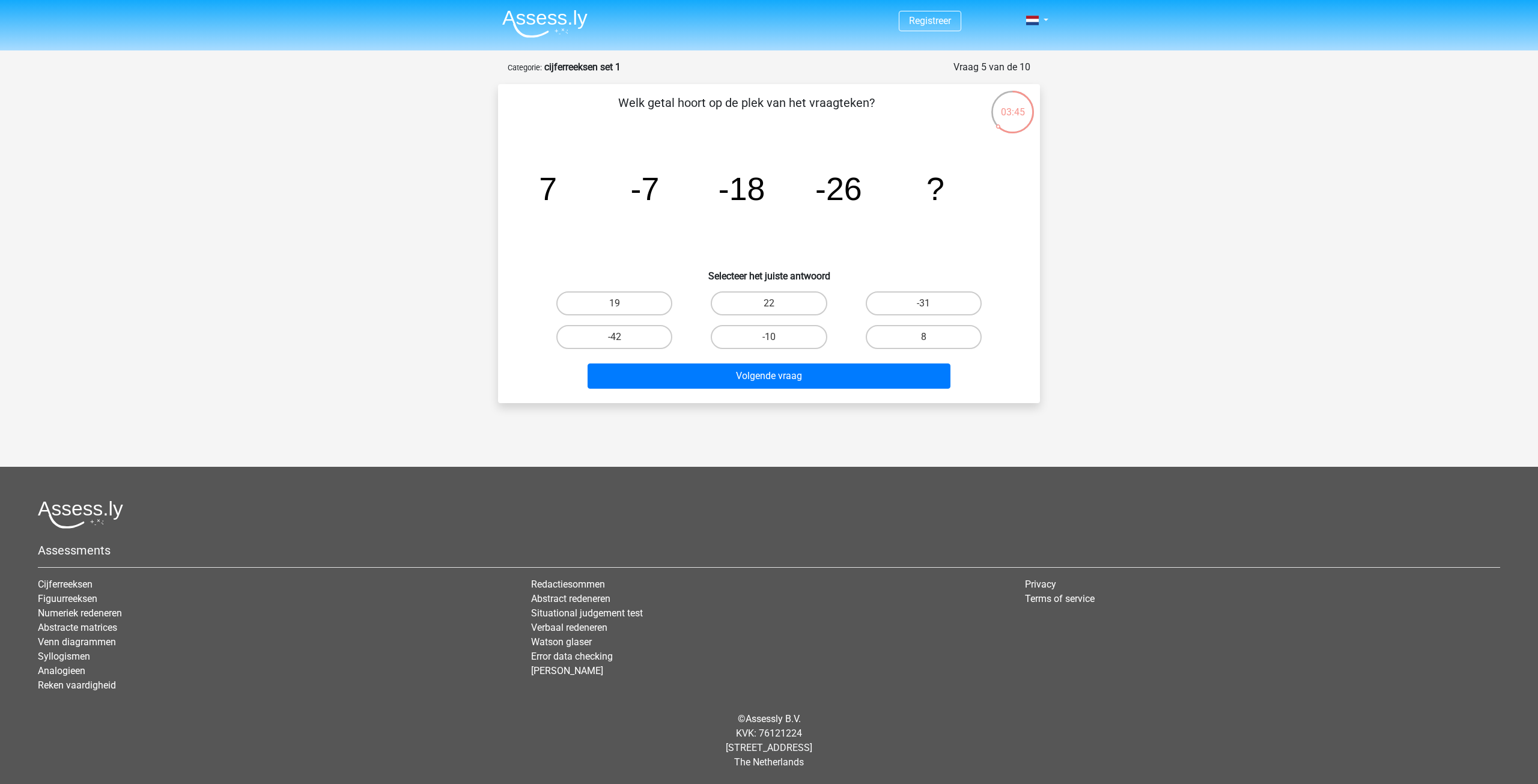
click at [693, 203] on icon "image/svg+xml 7 -7 -18 -26 ?" at bounding box center [769, 200] width 484 height 121
drag, startPoint x: 763, startPoint y: 194, endPoint x: 794, endPoint y: 194, distance: 31.0
click at [794, 194] on icon "image/svg+xml 7 -7 -18 -26 ?" at bounding box center [769, 200] width 484 height 121
drag, startPoint x: 807, startPoint y: 194, endPoint x: 890, endPoint y: 194, distance: 83.0
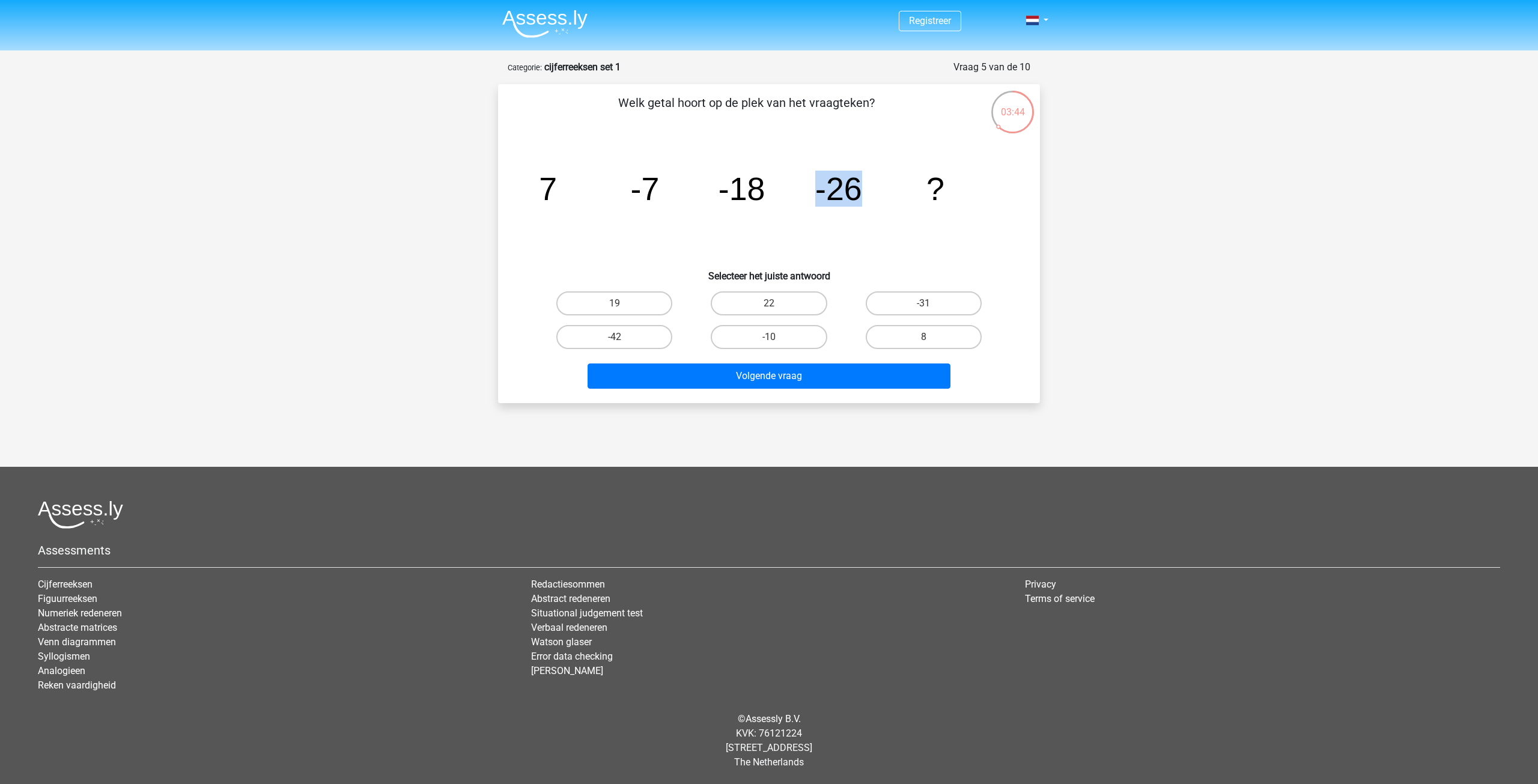
click at [890, 194] on icon "image/svg+xml 7 -7 -18 -26 ?" at bounding box center [769, 200] width 484 height 121
click at [924, 304] on input "-31" at bounding box center [928, 307] width 8 height 8
radio input "true"
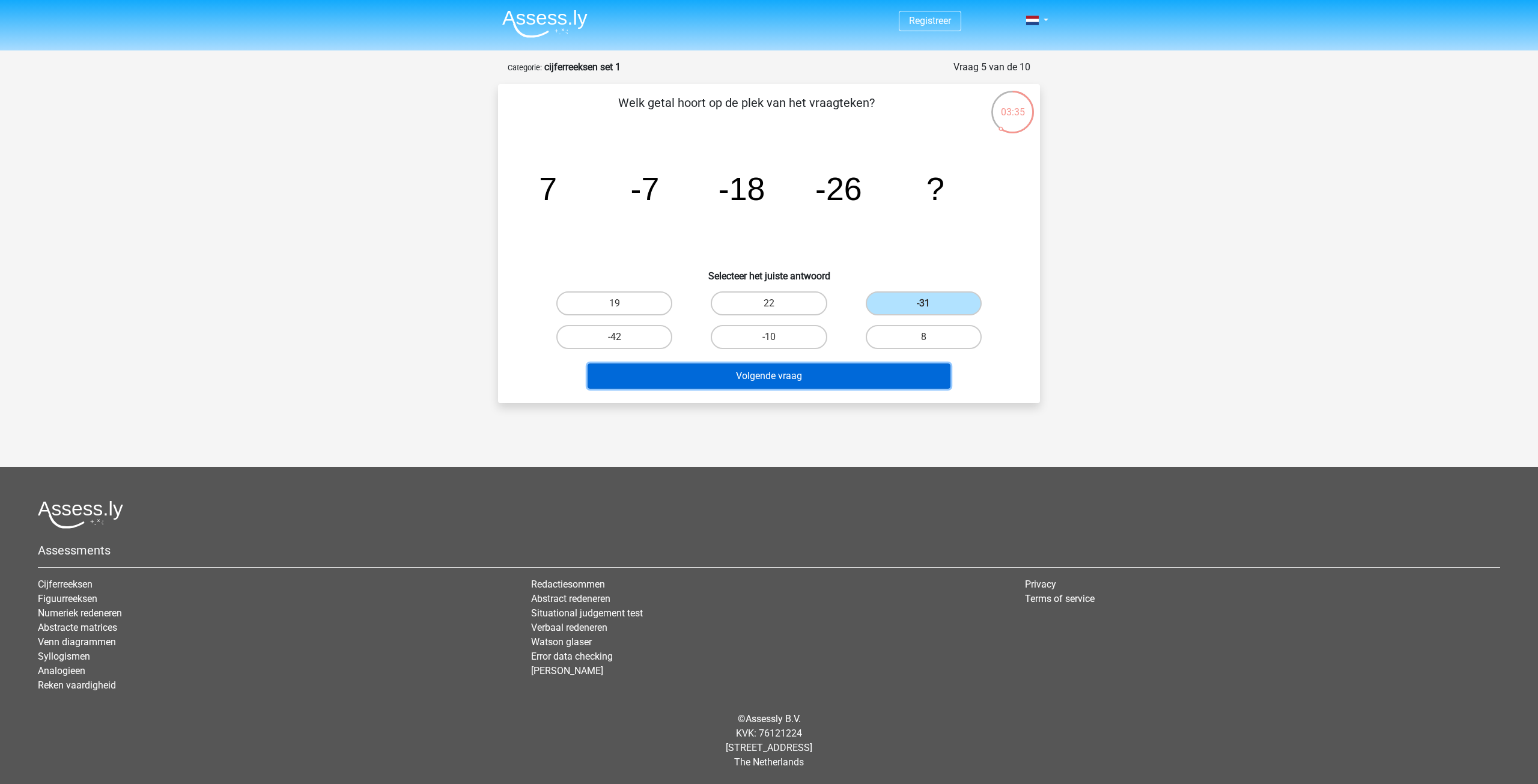
click at [817, 372] on button "Volgende vraag" at bounding box center [769, 376] width 364 height 25
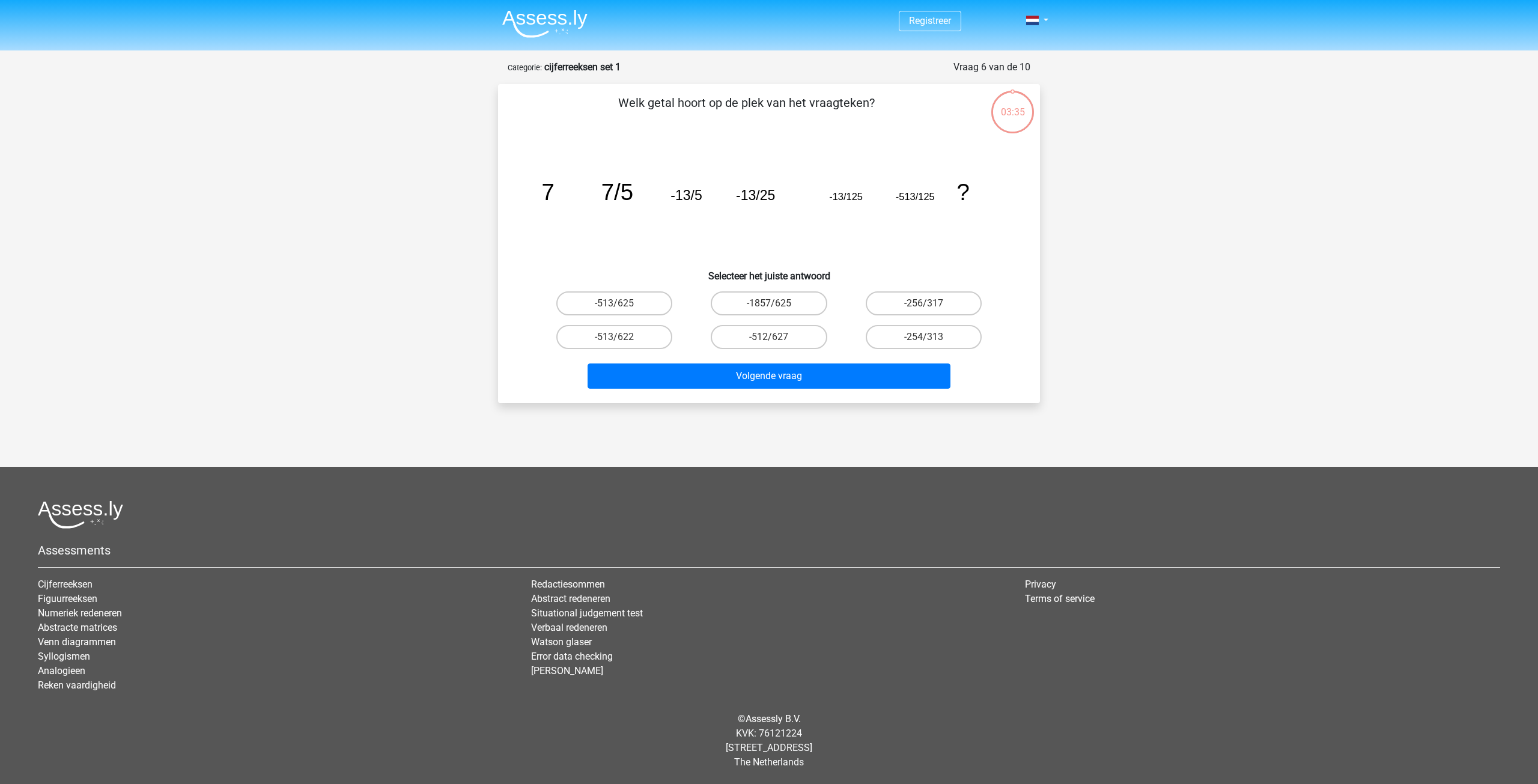
drag, startPoint x: 539, startPoint y: 194, endPoint x: 651, endPoint y: 218, distance: 114.5
click at [596, 197] on icon "image/svg+xml 7 7/5 -13/5 -13/25 -13/125 -513/125 ?" at bounding box center [769, 200] width 484 height 121
click at [655, 220] on icon "image/svg+xml 7 7/5 -13/5 -13/25 -13/125 -513/125 ?" at bounding box center [769, 200] width 484 height 121
click at [633, 293] on label "-513/625" at bounding box center [614, 304] width 116 height 24
click at [622, 304] on input "-513/625" at bounding box center [619, 307] width 8 height 8
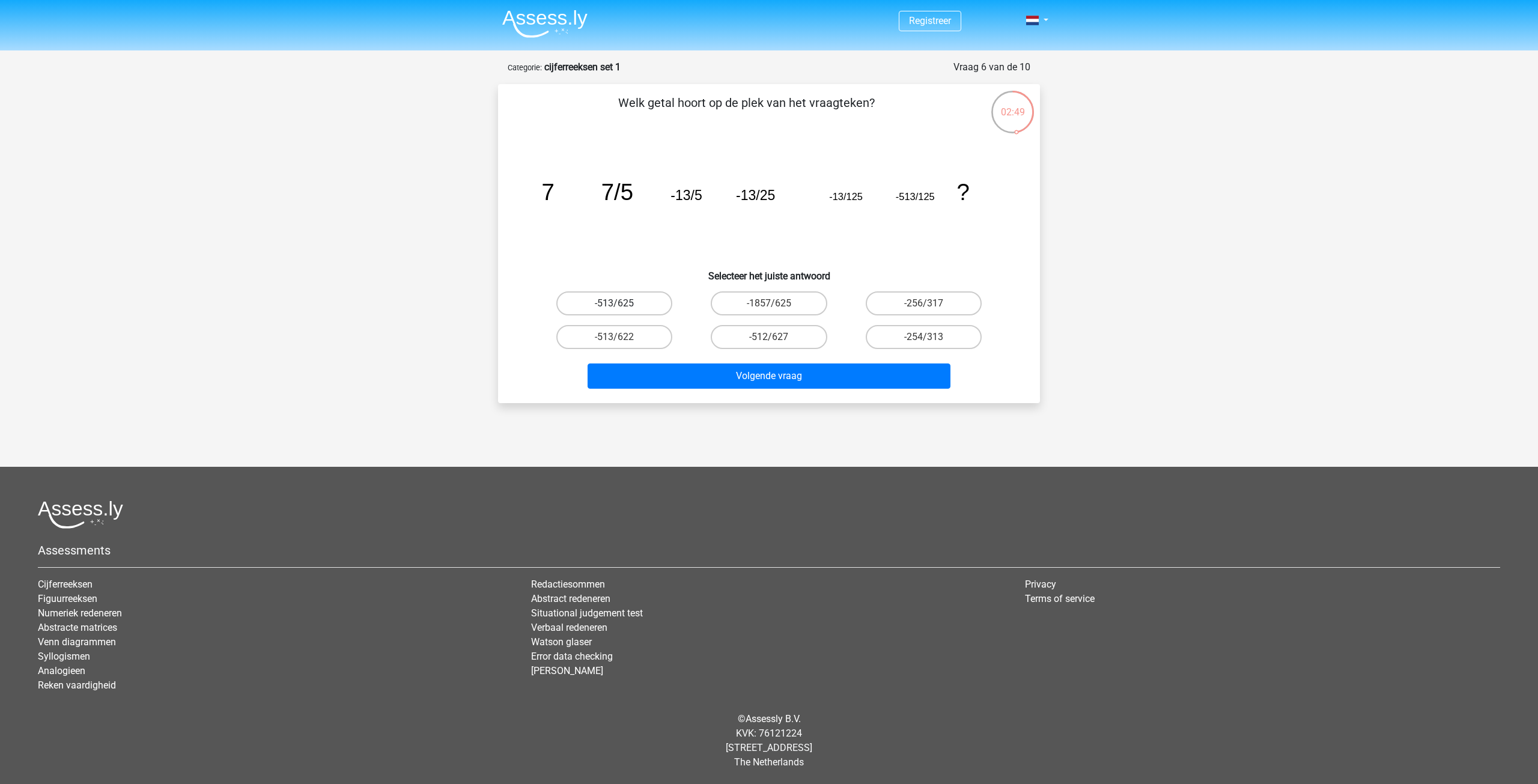
radio input "true"
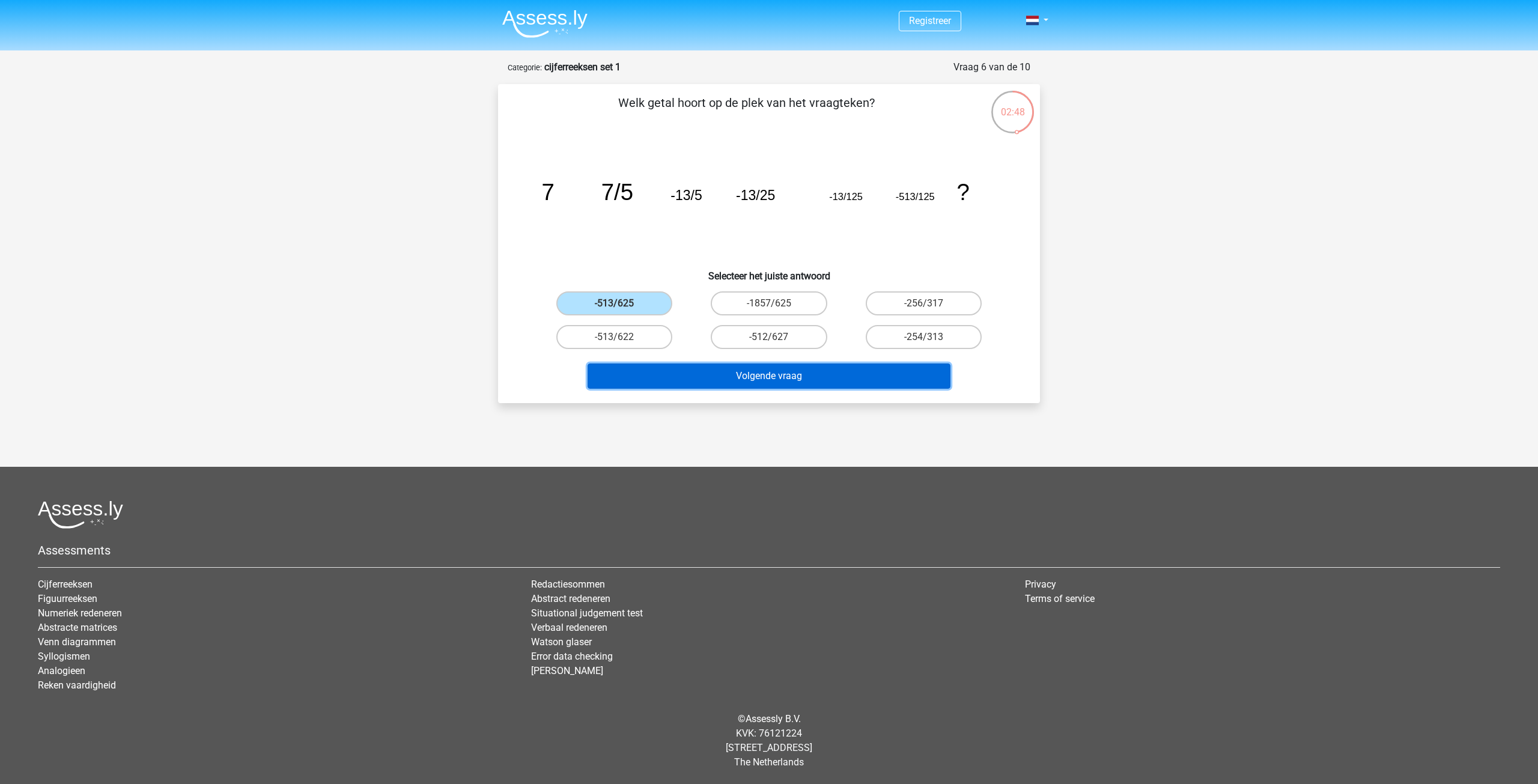
click at [793, 385] on button "Volgende vraag" at bounding box center [769, 376] width 364 height 25
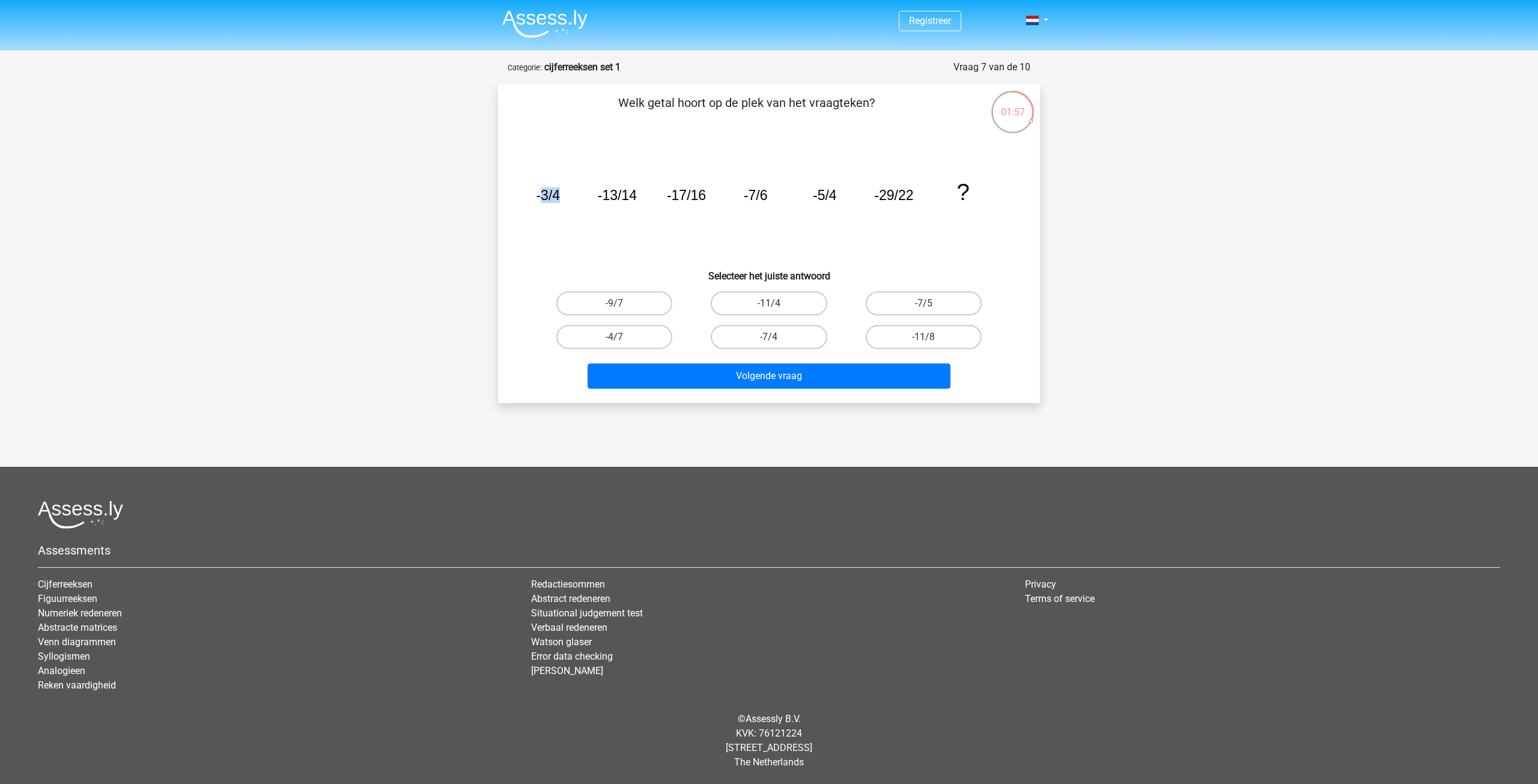
drag, startPoint x: 539, startPoint y: 198, endPoint x: 572, endPoint y: 198, distance: 33.0
click at [572, 198] on icon "image/svg+xml -3/4 -13/14 -17/16 -7/6 -5/4 -29/22 ?" at bounding box center [769, 200] width 484 height 121
click at [623, 200] on tspan "-13/14" at bounding box center [617, 195] width 39 height 16
drag, startPoint x: 598, startPoint y: 200, endPoint x: 650, endPoint y: 200, distance: 52.0
click at [650, 200] on icon "image/svg+xml -3/4 -13/14 -17/16 -7/6 -5/4 -29/22 ?" at bounding box center [769, 200] width 484 height 121
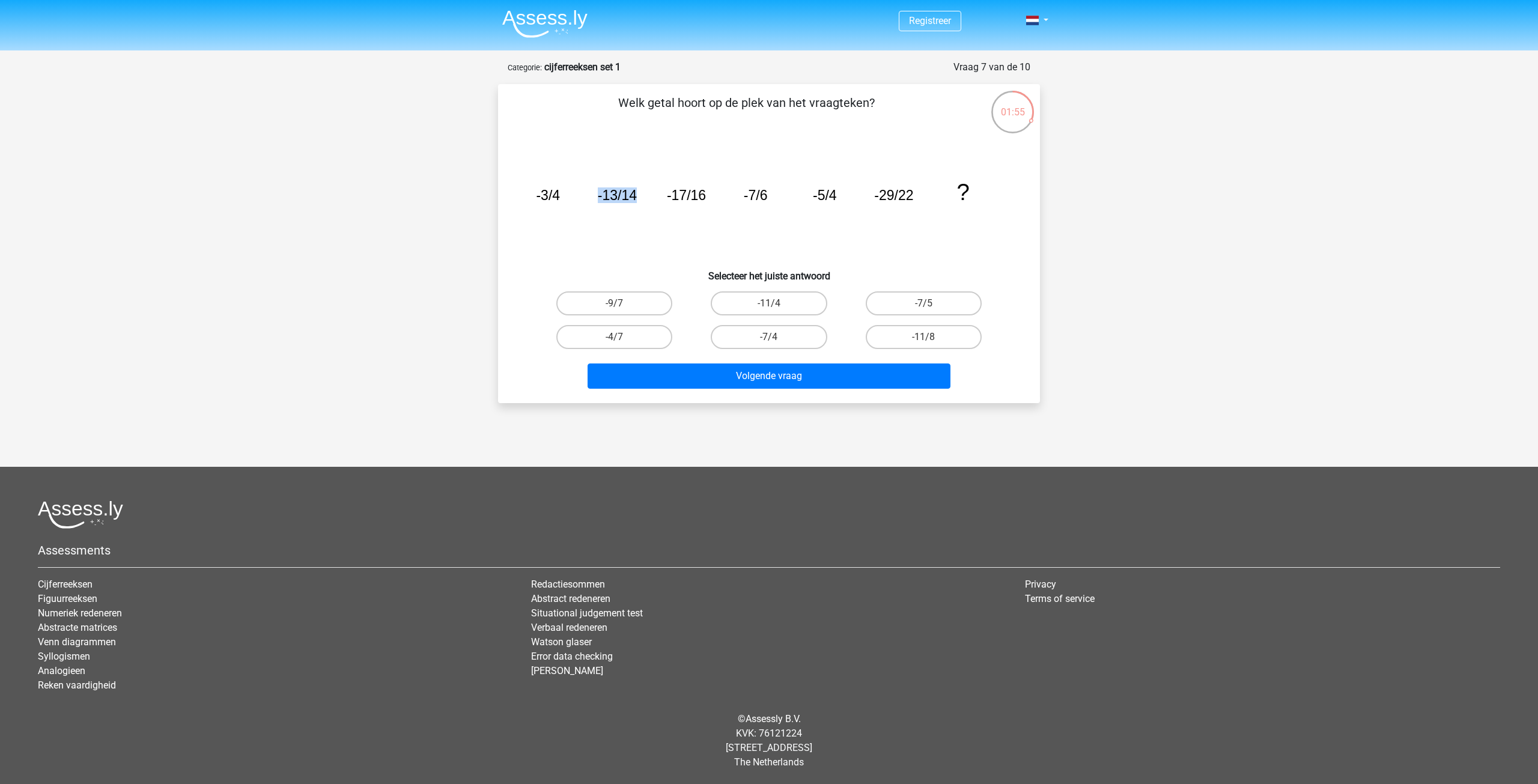
click at [650, 200] on icon "image/svg+xml -3/4 -13/14 -17/16 -7/6 -5/4 -29/22 ?" at bounding box center [769, 200] width 484 height 121
drag, startPoint x: 668, startPoint y: 197, endPoint x: 720, endPoint y: 206, distance: 52.8
click at [720, 206] on icon "image/svg+xml -3/4 -13/14 -17/16 -7/6 -5/4 -29/22 ?" at bounding box center [769, 200] width 484 height 121
drag, startPoint x: 740, startPoint y: 194, endPoint x: 778, endPoint y: 196, distance: 38.1
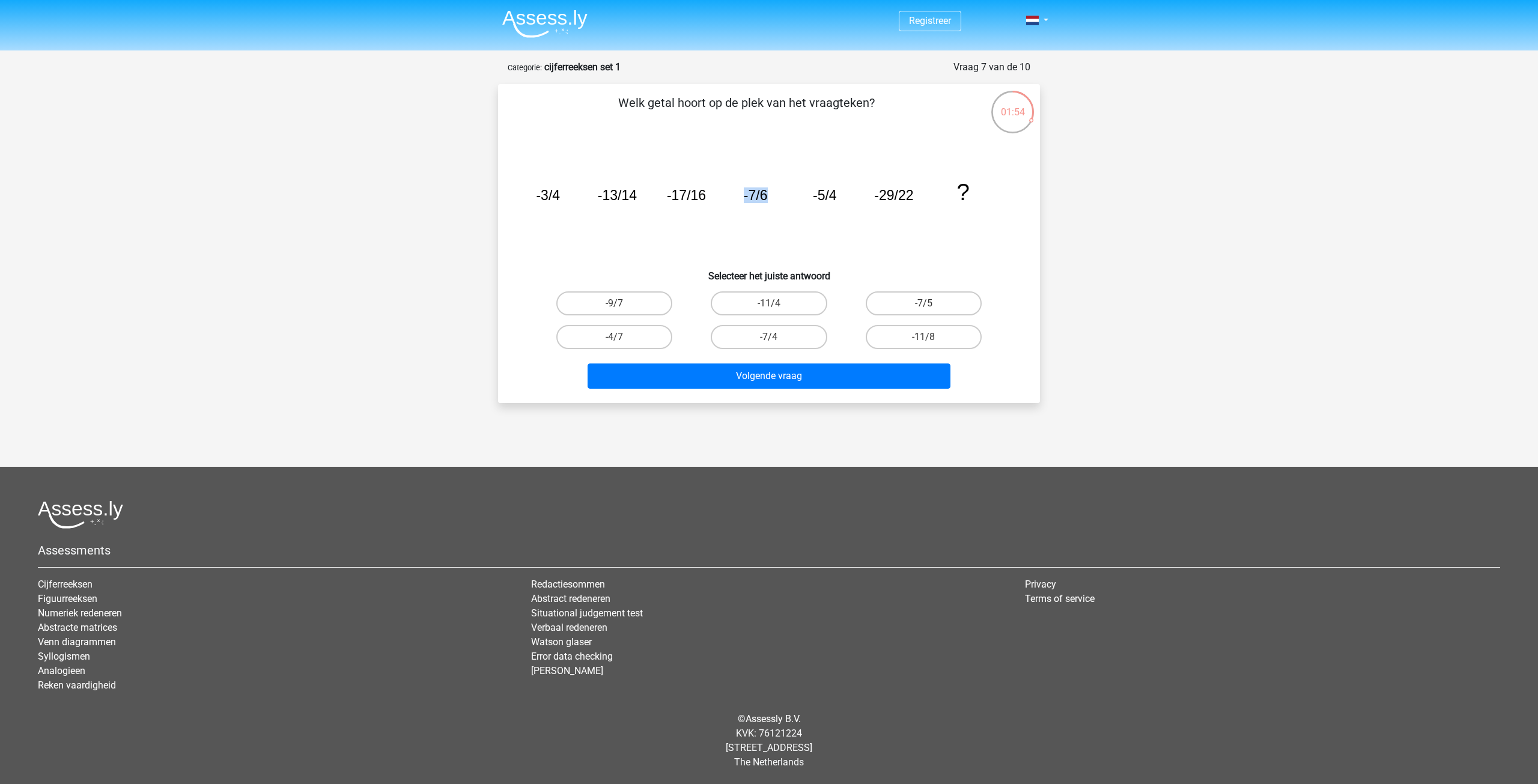
click at [778, 196] on icon "image/svg+xml -3/4 -13/14 -17/16 -7/6 -5/4 -29/22 ?" at bounding box center [769, 200] width 484 height 121
drag, startPoint x: 800, startPoint y: 192, endPoint x: 905, endPoint y: 201, distance: 105.4
click at [902, 202] on icon "image/svg+xml -3/4 -13/14 -17/16 -7/6 -5/4 -29/22 ?" at bounding box center [769, 200] width 484 height 121
click at [912, 201] on tspan "-29/22" at bounding box center [893, 195] width 39 height 16
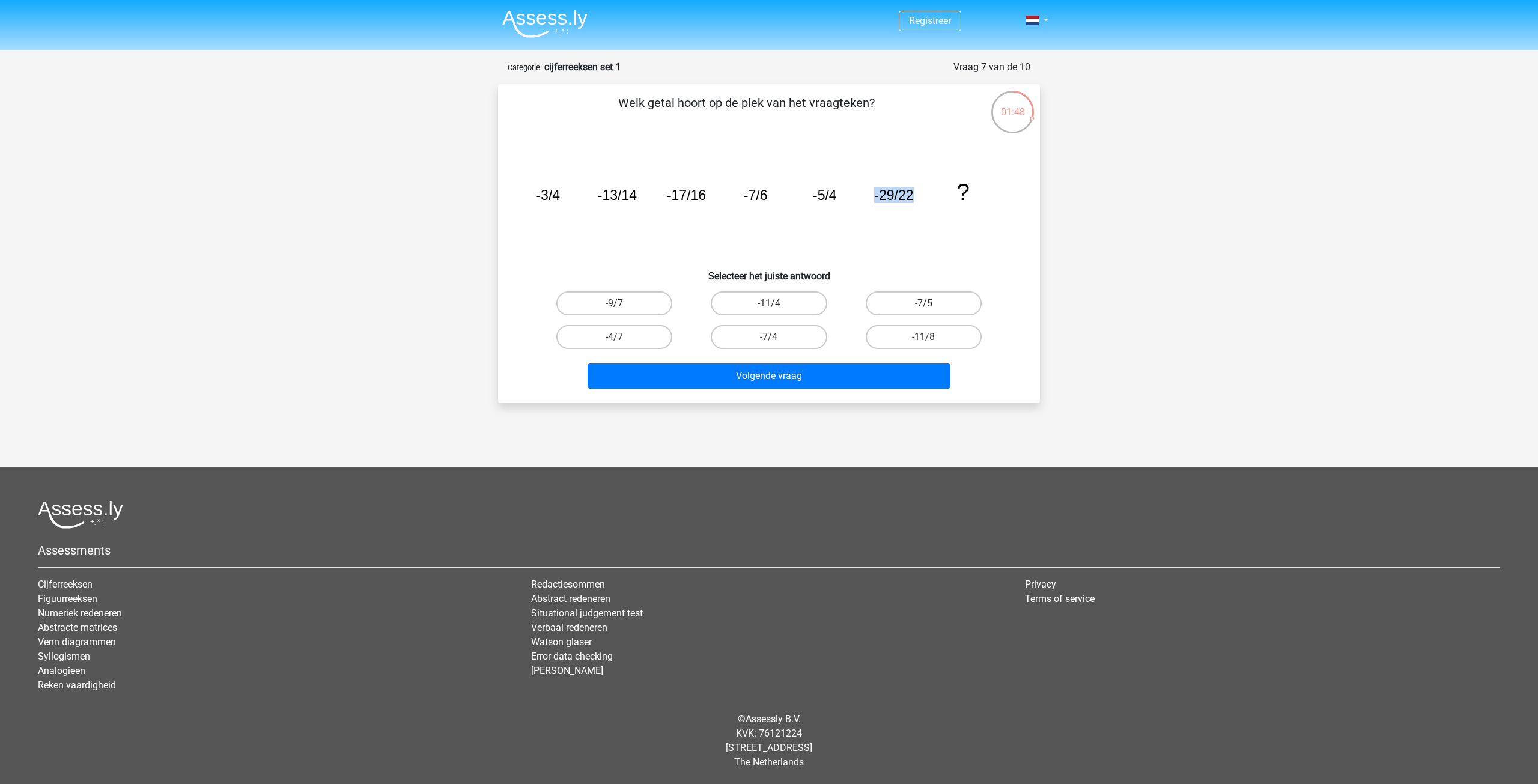
drag, startPoint x: 886, startPoint y: 200, endPoint x: 924, endPoint y: 200, distance: 38.0
click at [924, 200] on icon "image/svg+xml -3/4 -13/14 -17/16 -7/6 -5/4 -29/22 ?" at bounding box center [769, 200] width 484 height 121
click at [926, 200] on icon "image/svg+xml -3/4 -13/14 -17/16 -7/6 -5/4 -29/22 ?" at bounding box center [769, 200] width 484 height 121
click at [913, 304] on label "-7/5" at bounding box center [924, 304] width 116 height 24
click at [924, 304] on input "-7/5" at bounding box center [928, 307] width 8 height 8
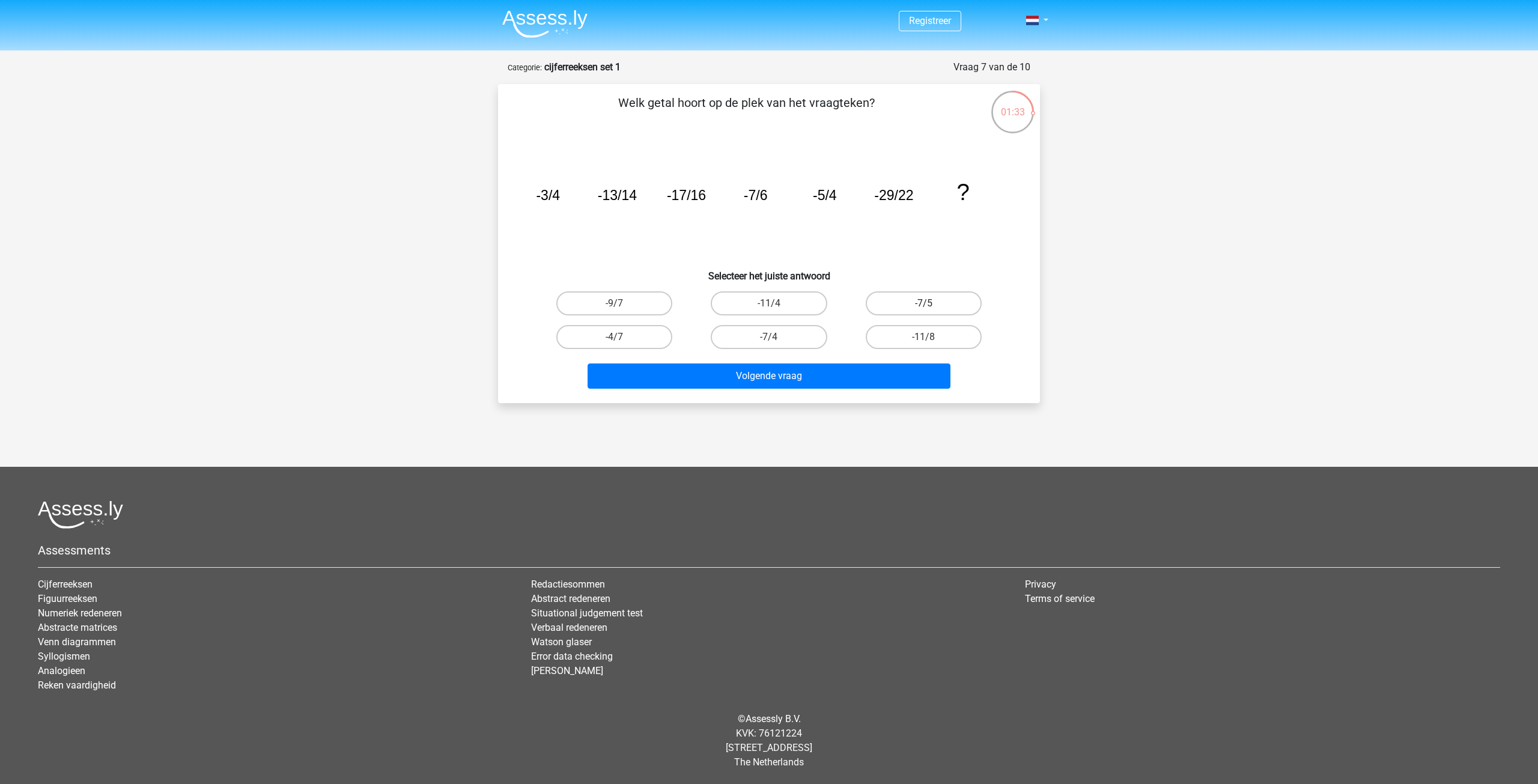
radio input "true"
click at [912, 336] on label "-11/8" at bounding box center [924, 337] width 116 height 24
click at [924, 337] on input "-11/8" at bounding box center [928, 341] width 8 height 8
radio input "true"
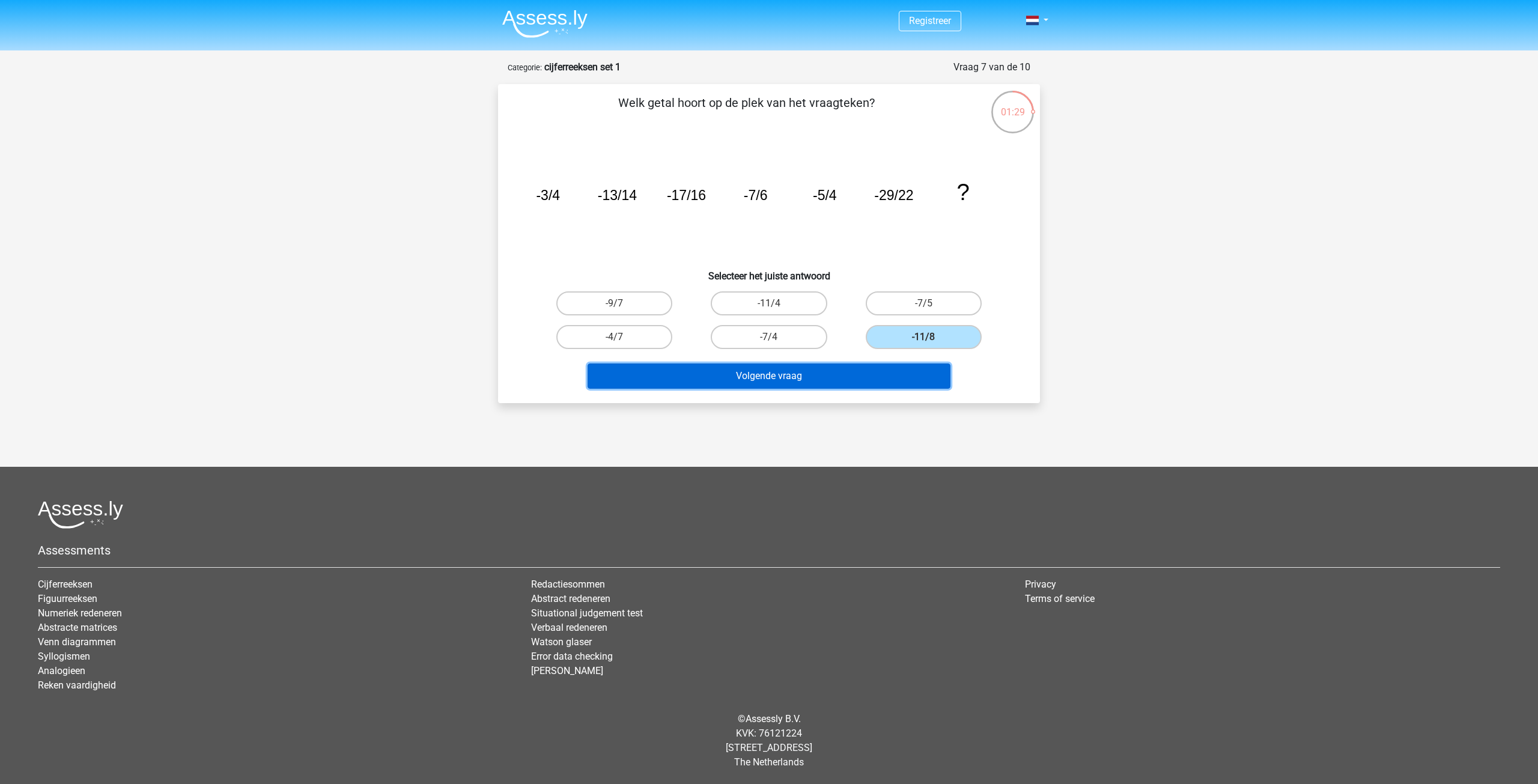
click at [812, 375] on button "Volgende vraag" at bounding box center [769, 376] width 364 height 25
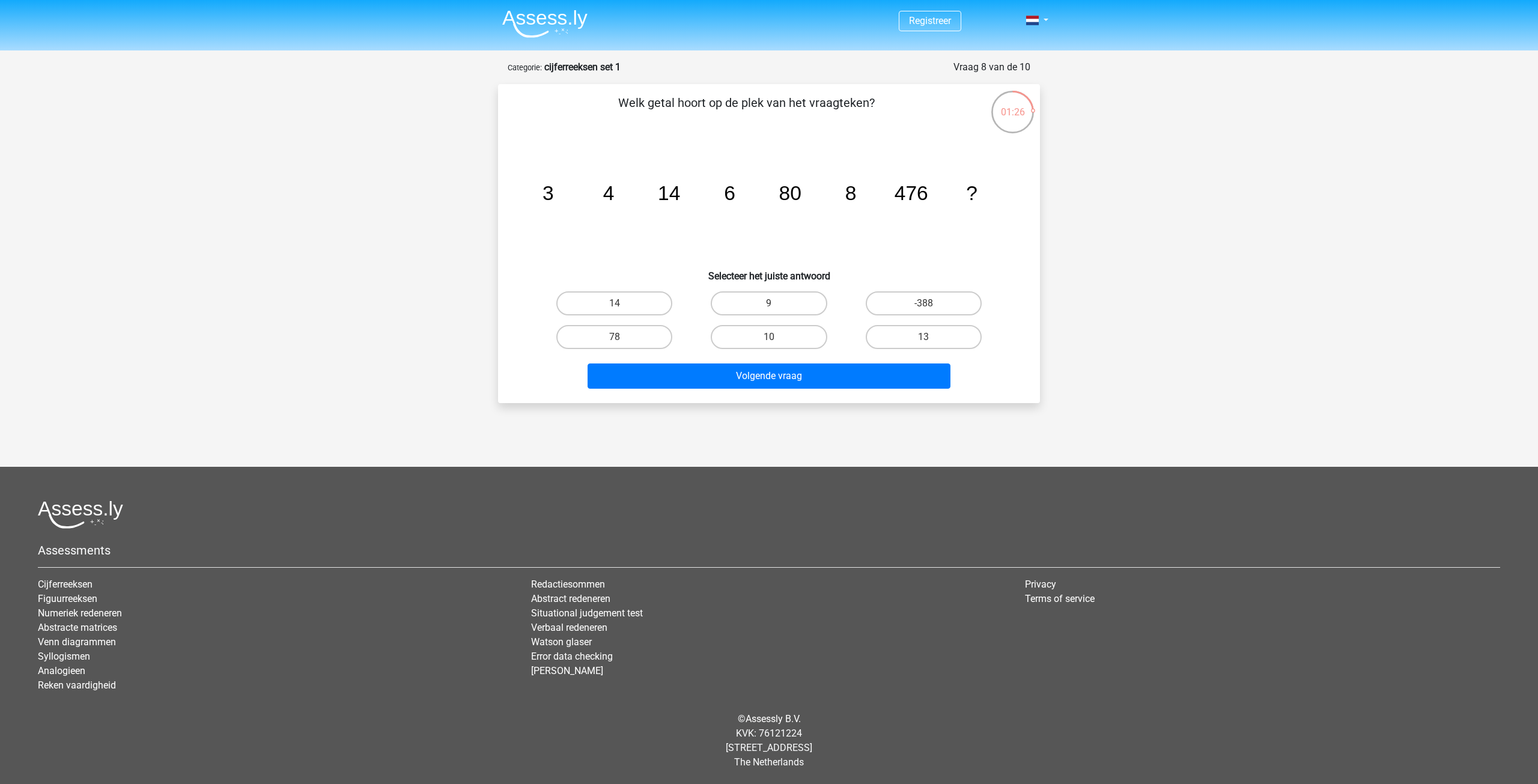
drag, startPoint x: 734, startPoint y: 102, endPoint x: 848, endPoint y: 104, distance: 114.0
click at [840, 102] on p "Welk getal hoort op de plek van het vraagteken?" at bounding box center [747, 111] width 459 height 36
click at [881, 124] on p "Welk getal hoort op de plek van het vraagteken?" at bounding box center [747, 111] width 459 height 36
drag, startPoint x: 530, startPoint y: 197, endPoint x: 654, endPoint y: 195, distance: 124.0
click at [654, 195] on icon "image/svg+xml 3 4 14 6 80 8 476 ?" at bounding box center [769, 200] width 484 height 121
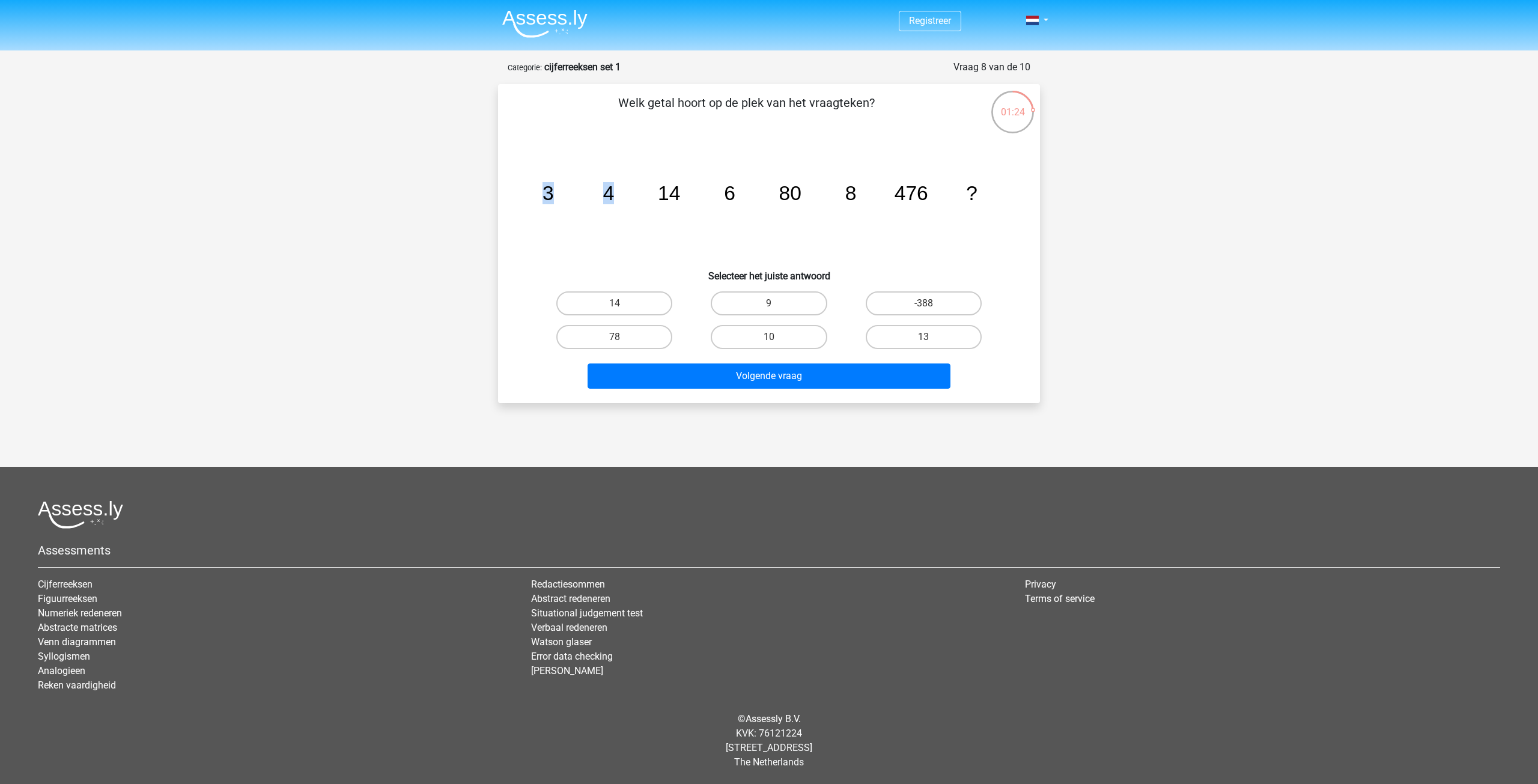
click at [651, 195] on icon "image/svg+xml 3 4 14 6 80 8 476 ?" at bounding box center [769, 200] width 484 height 121
drag, startPoint x: 556, startPoint y: 197, endPoint x: 717, endPoint y: 196, distance: 161.0
click at [657, 195] on icon "image/svg+xml 3 4 14 6 80 8 476 ?" at bounding box center [769, 200] width 484 height 121
click at [719, 196] on icon "image/svg+xml 3 4 14 6 80 8 476 ?" at bounding box center [769, 200] width 484 height 121
drag, startPoint x: 722, startPoint y: 189, endPoint x: 832, endPoint y: 197, distance: 110.3
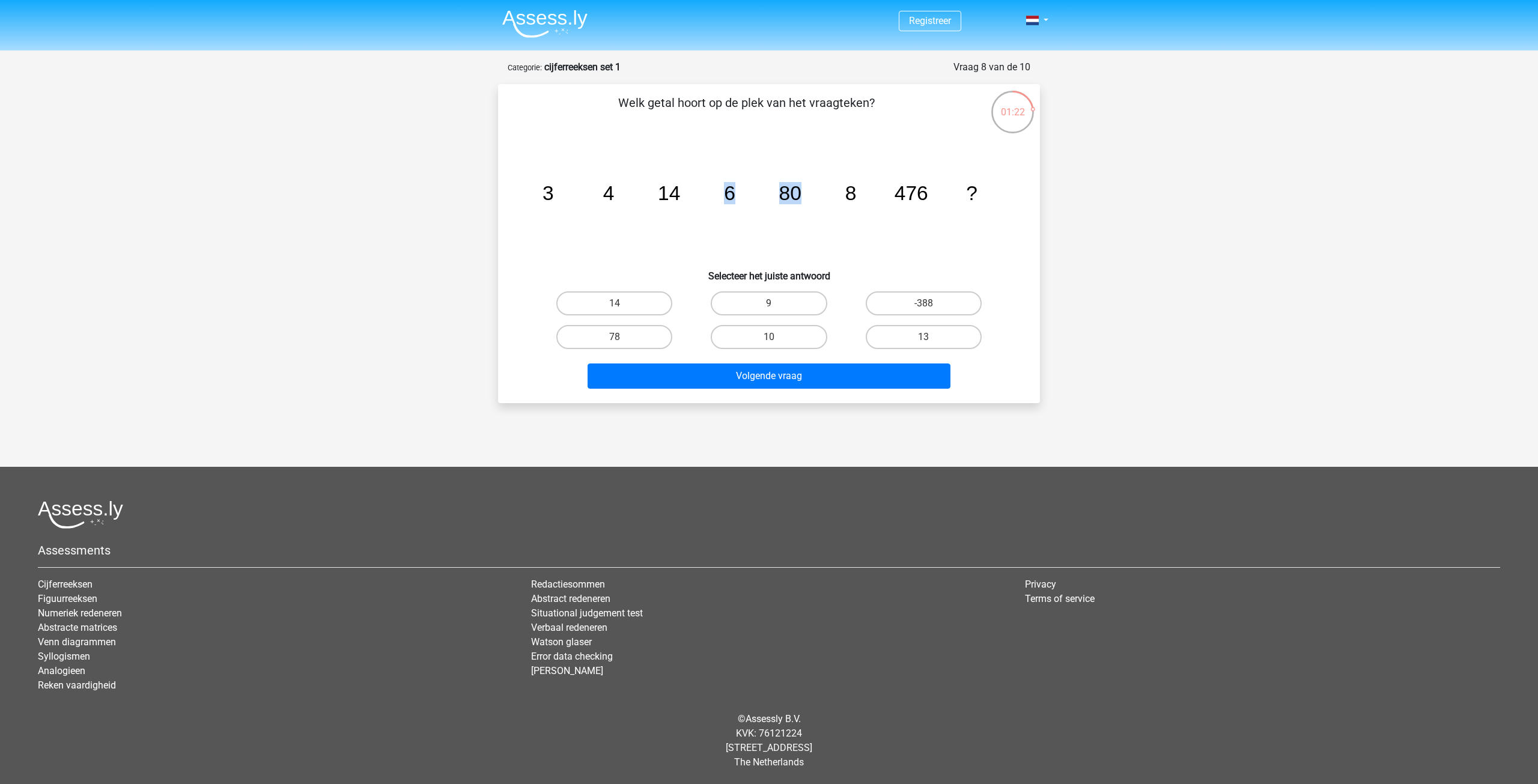
click at [832, 197] on icon "image/svg+xml 3 4 14 6 80 8 476 ?" at bounding box center [769, 200] width 484 height 121
click at [752, 217] on icon "image/svg+xml 3 4 14 6 80 8 476 ?" at bounding box center [769, 200] width 484 height 121
drag, startPoint x: 663, startPoint y: 196, endPoint x: 676, endPoint y: 197, distance: 13.0
click at [676, 197] on tspan "14" at bounding box center [669, 193] width 22 height 22
click at [587, 219] on icon "image/svg+xml 3 4 14 6 80 8 476 ?" at bounding box center [769, 200] width 484 height 121
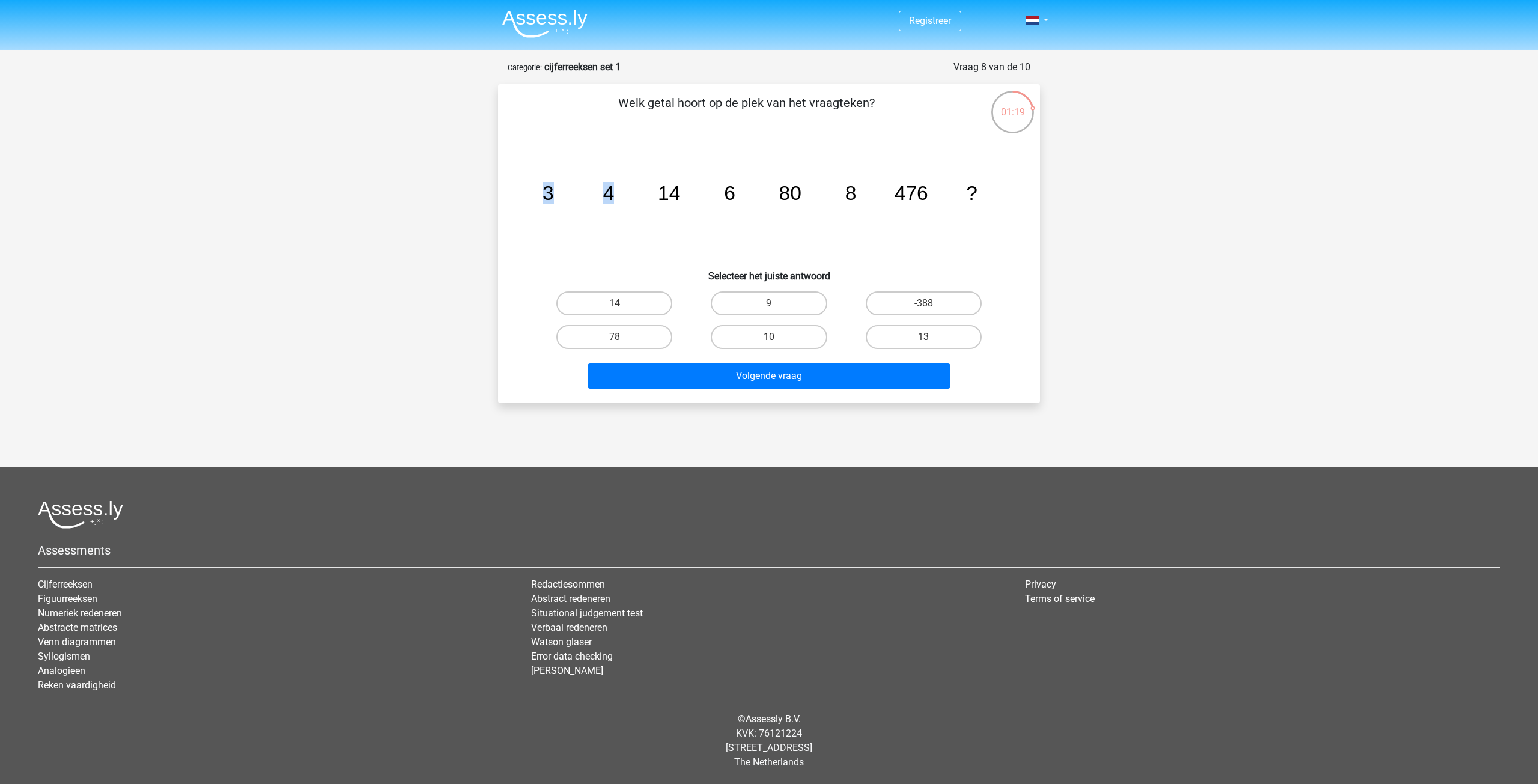
drag, startPoint x: 546, startPoint y: 197, endPoint x: 632, endPoint y: 198, distance: 86.0
click at [632, 198] on icon "image/svg+xml 3 4 14 6 80 8 476 ?" at bounding box center [769, 200] width 484 height 121
click at [632, 199] on icon "image/svg+xml 3 4 14 6 80 8 476 ?" at bounding box center [769, 200] width 484 height 121
drag, startPoint x: 648, startPoint y: 195, endPoint x: 686, endPoint y: 197, distance: 38.1
click at [685, 197] on icon "image/svg+xml 3 4 14 6 80 8 476 ?" at bounding box center [769, 200] width 484 height 121
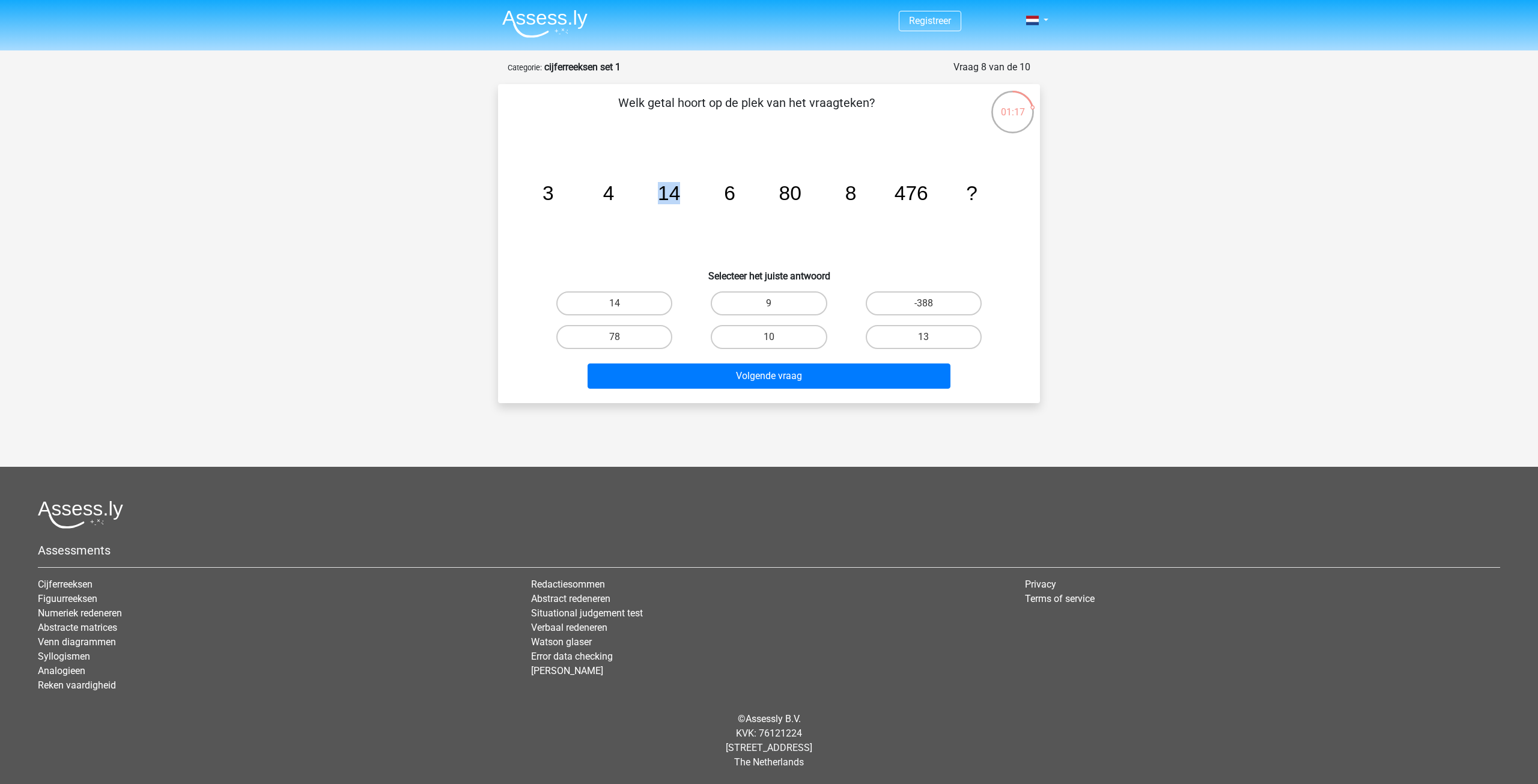
click at [702, 229] on icon "image/svg+xml 3 4 14 6 80 8 476 ?" at bounding box center [769, 200] width 484 height 121
drag, startPoint x: 667, startPoint y: 194, endPoint x: 720, endPoint y: 199, distance: 53.2
click at [720, 199] on icon "image/svg+xml 3 4 14 6 80 8 476 ?" at bounding box center [769, 200] width 484 height 121
click at [817, 200] on icon "image/svg+xml 3 4 14 6 80 8 476 ?" at bounding box center [769, 200] width 484 height 121
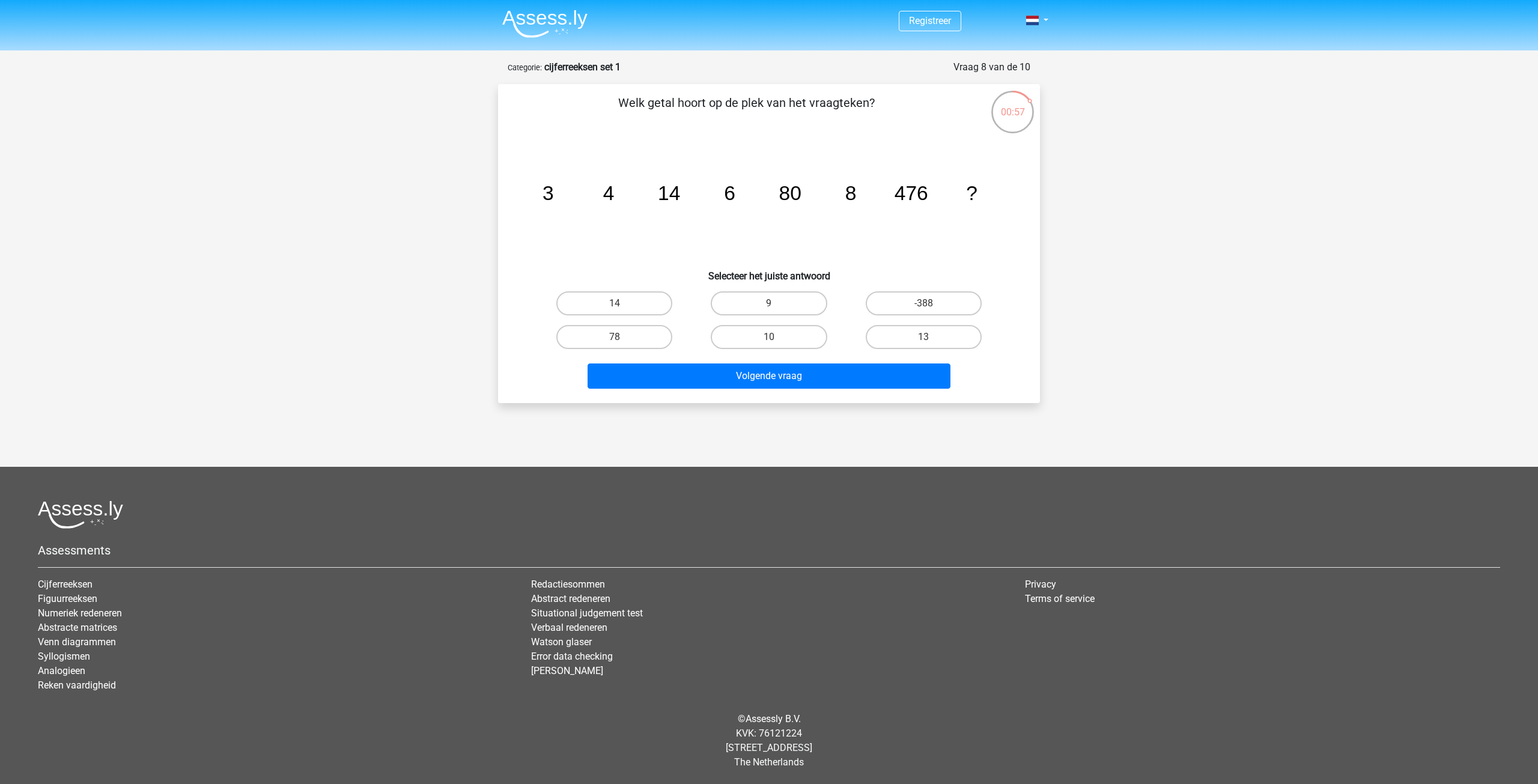
click at [762, 197] on icon "image/svg+xml 3 4 14 6 80 8 476 ?" at bounding box center [769, 200] width 484 height 121
drag, startPoint x: 810, startPoint y: 200, endPoint x: 875, endPoint y: 202, distance: 65.0
click at [813, 200] on icon "image/svg+xml 3 4 14 6 80 8 476 ?" at bounding box center [769, 200] width 484 height 121
click at [859, 197] on icon "image/svg+xml 3 4 14 6 80 8 476 ?" at bounding box center [769, 200] width 484 height 121
click at [911, 198] on tspan "476" at bounding box center [912, 193] width 33 height 22
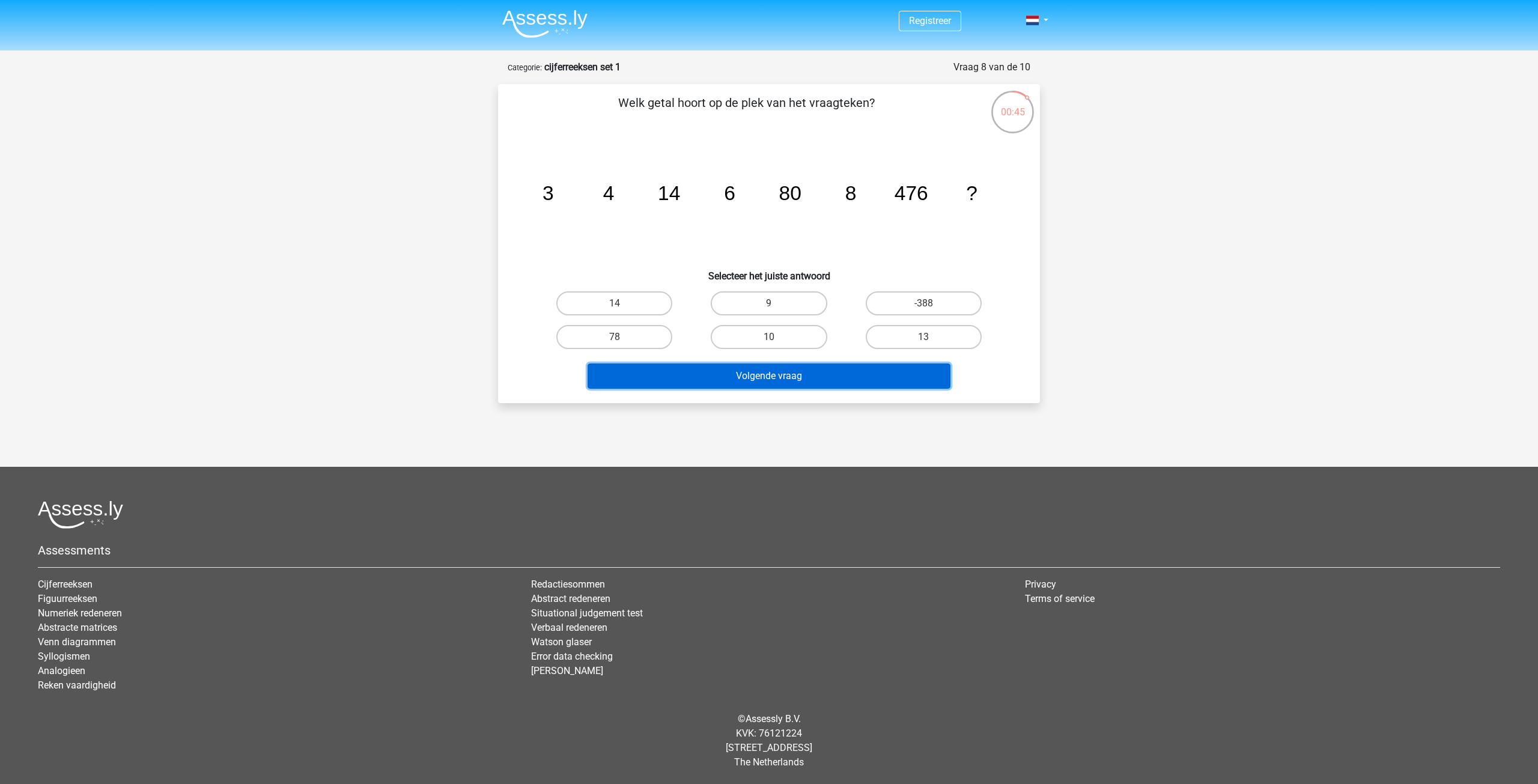
click at [783, 366] on button "Volgende vraag" at bounding box center [769, 376] width 364 height 25
click at [696, 246] on icon "image/svg+xml 3 4 14 6 80 8 476 ?" at bounding box center [769, 200] width 484 height 121
click at [781, 338] on label "10" at bounding box center [768, 337] width 116 height 24
click at [777, 338] on input "10" at bounding box center [773, 341] width 8 height 8
radio input "true"
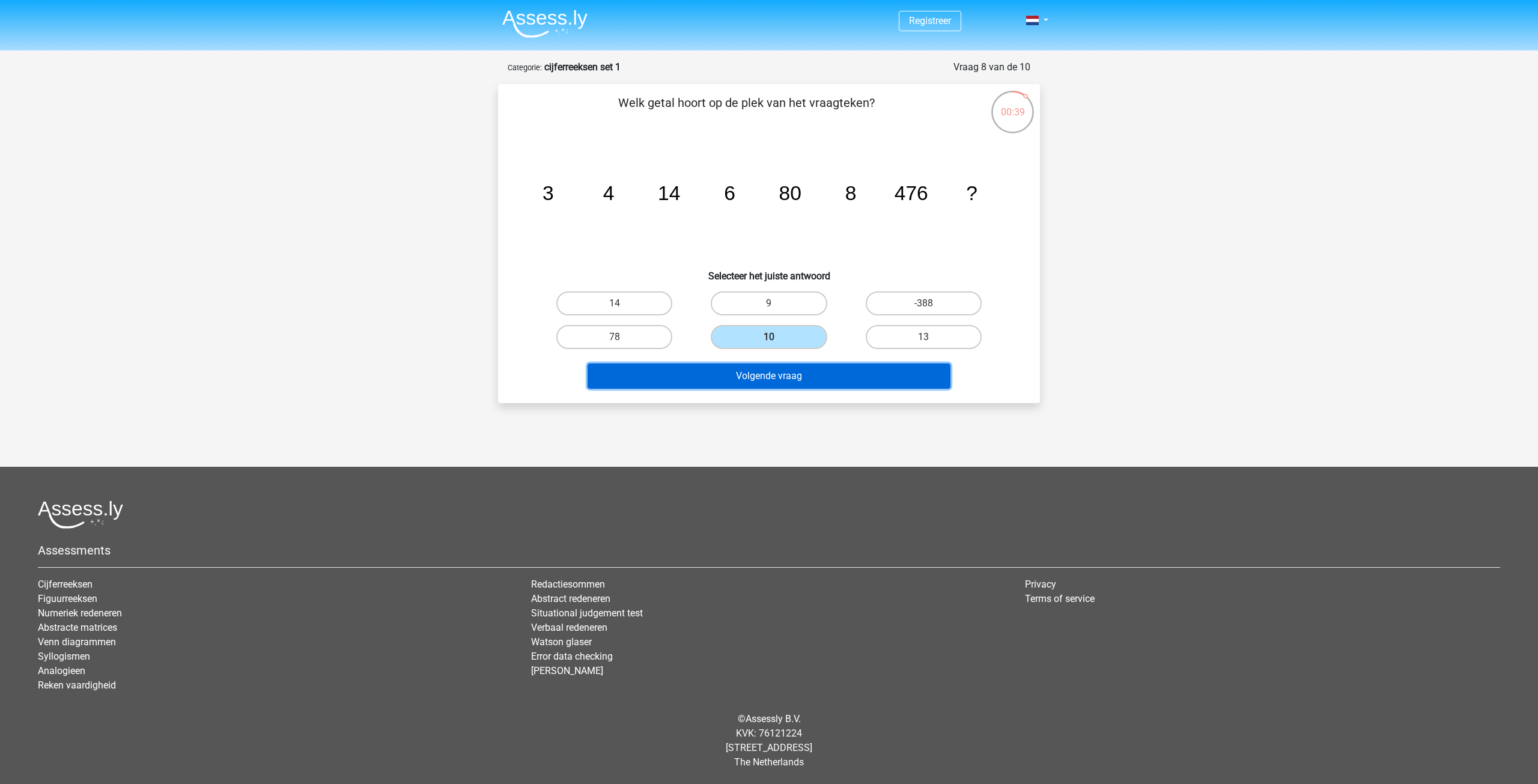
click at [794, 373] on button "Volgende vraag" at bounding box center [769, 376] width 364 height 25
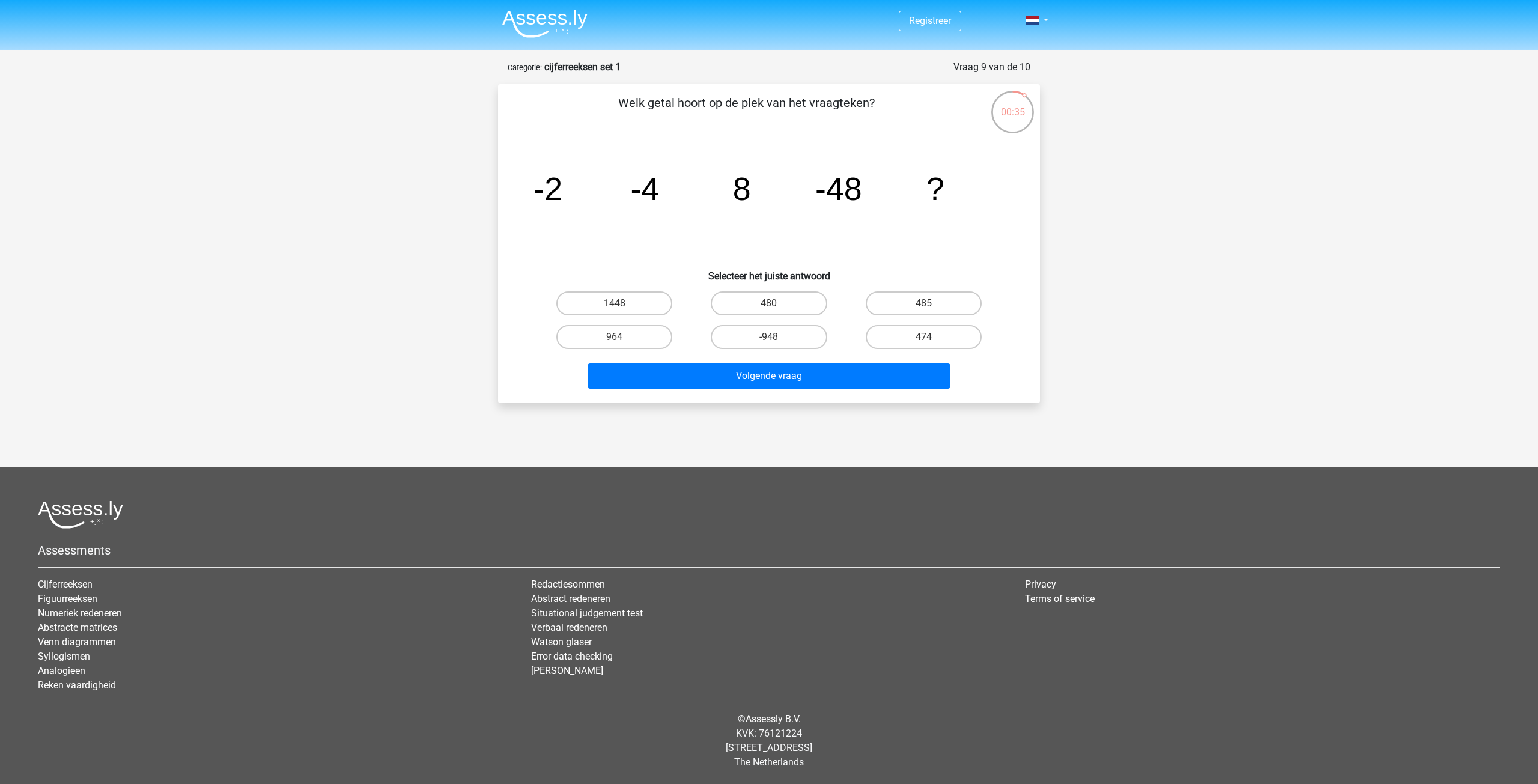
click at [619, 198] on icon "image/svg+xml -2 -4 8 -48 ?" at bounding box center [769, 200] width 484 height 121
click at [693, 203] on icon "image/svg+xml -2 -4 8 -48 ?" at bounding box center [769, 200] width 484 height 121
drag, startPoint x: 601, startPoint y: 203, endPoint x: 683, endPoint y: 200, distance: 82.1
click at [676, 202] on icon "image/svg+xml -2 -4 8 -48 ?" at bounding box center [769, 200] width 484 height 121
click at [690, 200] on icon "image/svg+xml -2 -4 8 -48 ?" at bounding box center [769, 200] width 484 height 121
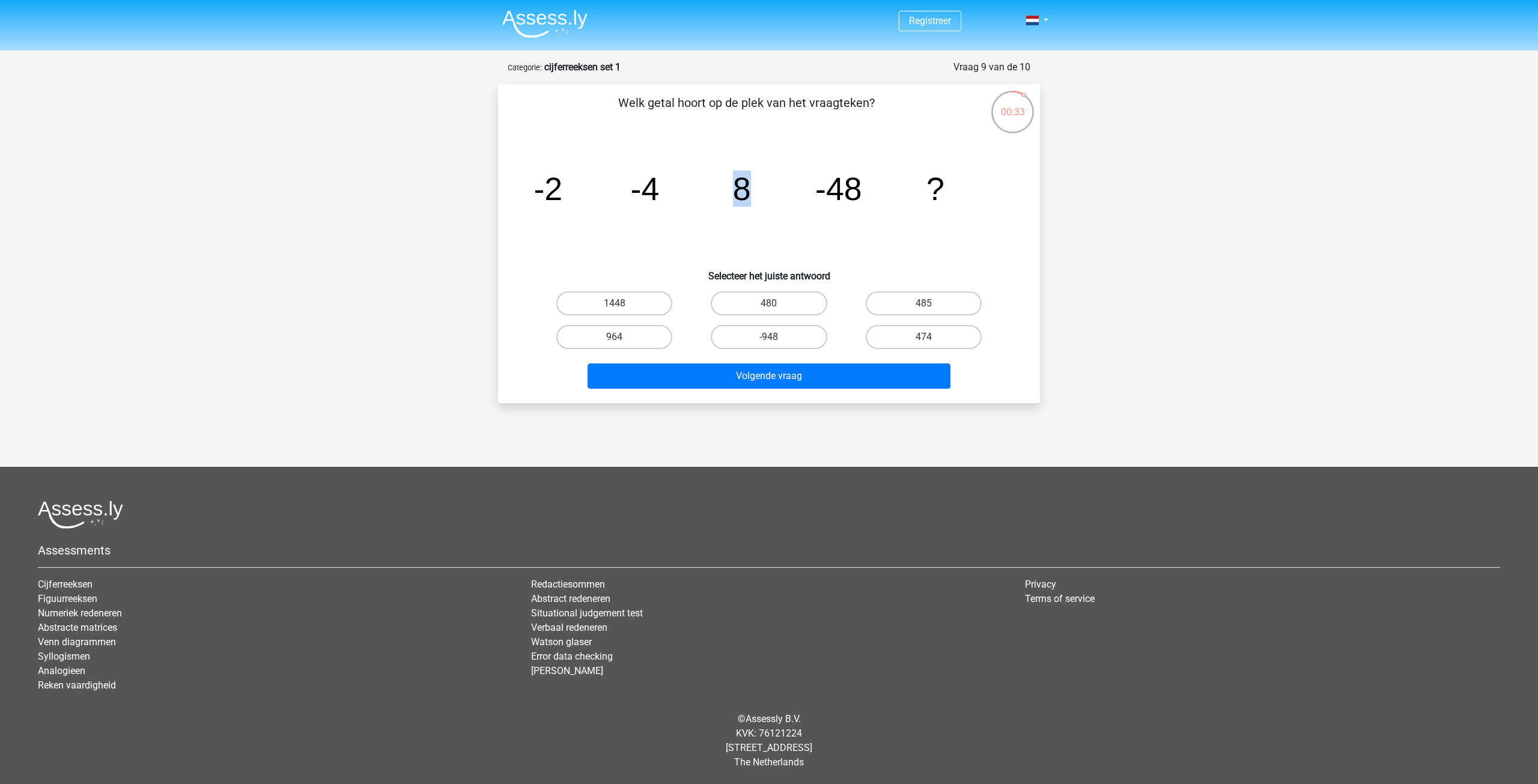
drag, startPoint x: 717, startPoint y: 194, endPoint x: 768, endPoint y: 197, distance: 51.1
click at [763, 197] on icon "image/svg+xml -2 -4 8 -48 ?" at bounding box center [769, 200] width 484 height 121
click at [783, 194] on icon "image/svg+xml -2 -4 8 -48 ?" at bounding box center [769, 200] width 484 height 121
drag, startPoint x: 627, startPoint y: 187, endPoint x: 677, endPoint y: 189, distance: 50.0
click at [677, 189] on icon "image/svg+xml -2 -4 8 -48 ?" at bounding box center [769, 200] width 484 height 121
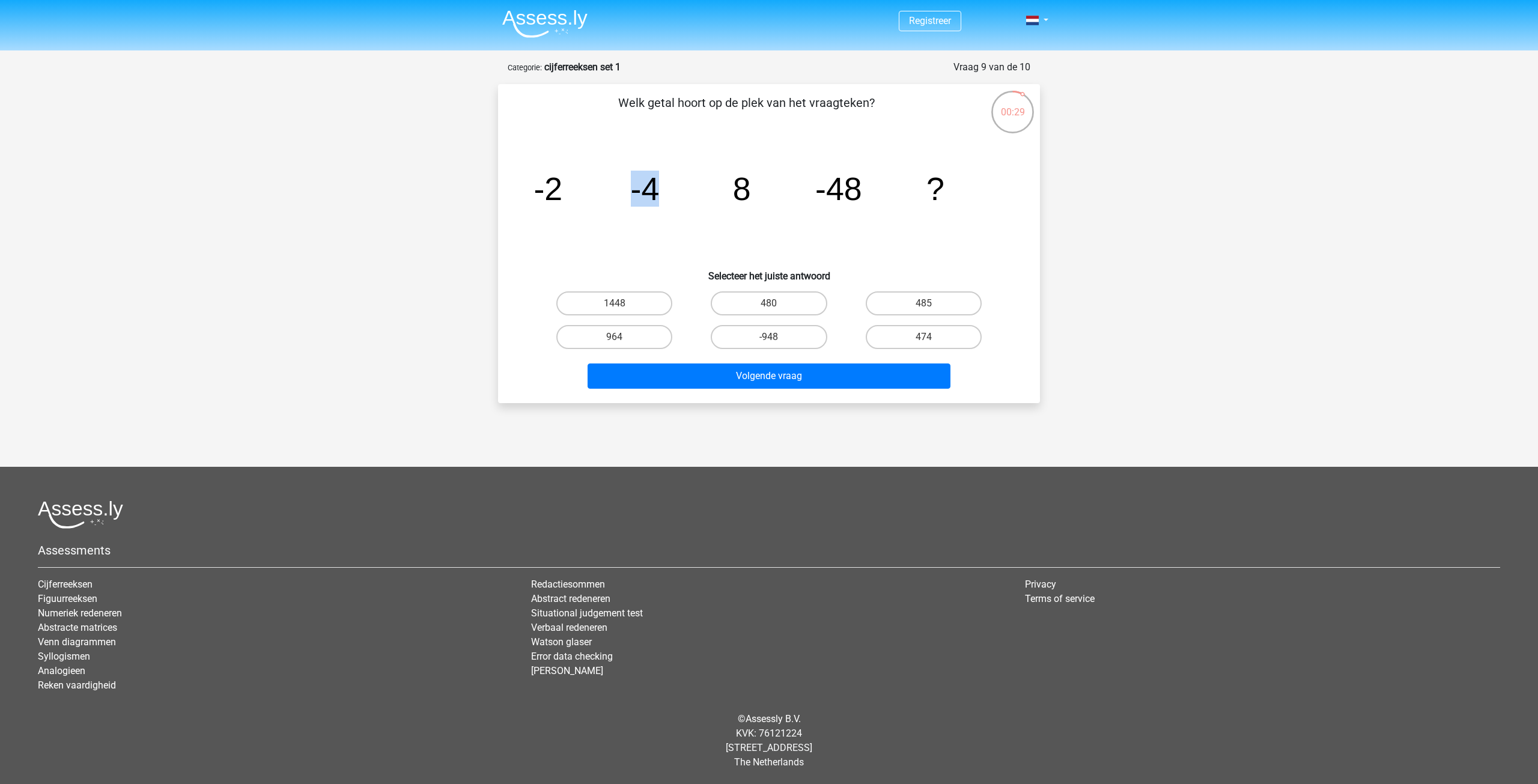
click at [693, 191] on icon "image/svg+xml -2 -4 8 -48 ?" at bounding box center [769, 200] width 484 height 121
drag, startPoint x: 540, startPoint y: 193, endPoint x: 597, endPoint y: 197, distance: 57.1
click at [597, 197] on icon "image/svg+xml -2 -4 8 -48 ?" at bounding box center [769, 200] width 484 height 121
click at [663, 195] on icon "image/svg+xml -2 -4 8 -48 ?" at bounding box center [769, 200] width 484 height 121
drag, startPoint x: 626, startPoint y: 193, endPoint x: 671, endPoint y: 193, distance: 45.0
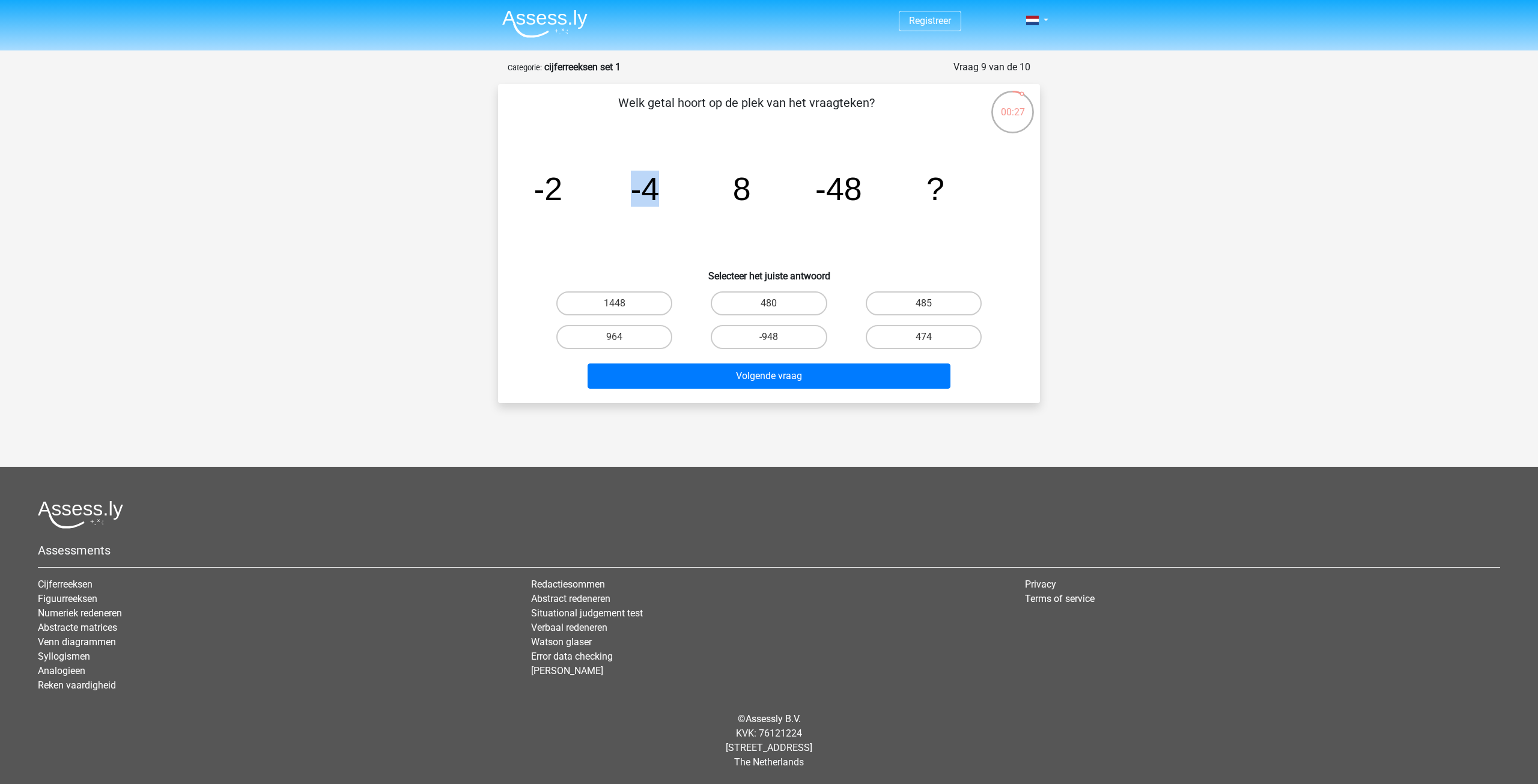
click at [671, 193] on icon "image/svg+xml -2 -4 8 -48 ?" at bounding box center [769, 200] width 484 height 121
click at [675, 192] on icon "image/svg+xml -2 -4 8 -48 ?" at bounding box center [769, 200] width 484 height 121
drag, startPoint x: 645, startPoint y: 194, endPoint x: 685, endPoint y: 192, distance: 40.0
click at [675, 195] on icon "image/svg+xml -2 -4 8 -48 ?" at bounding box center [769, 200] width 484 height 121
click at [689, 191] on icon "image/svg+xml -2 -4 8 -48 ?" at bounding box center [769, 200] width 484 height 121
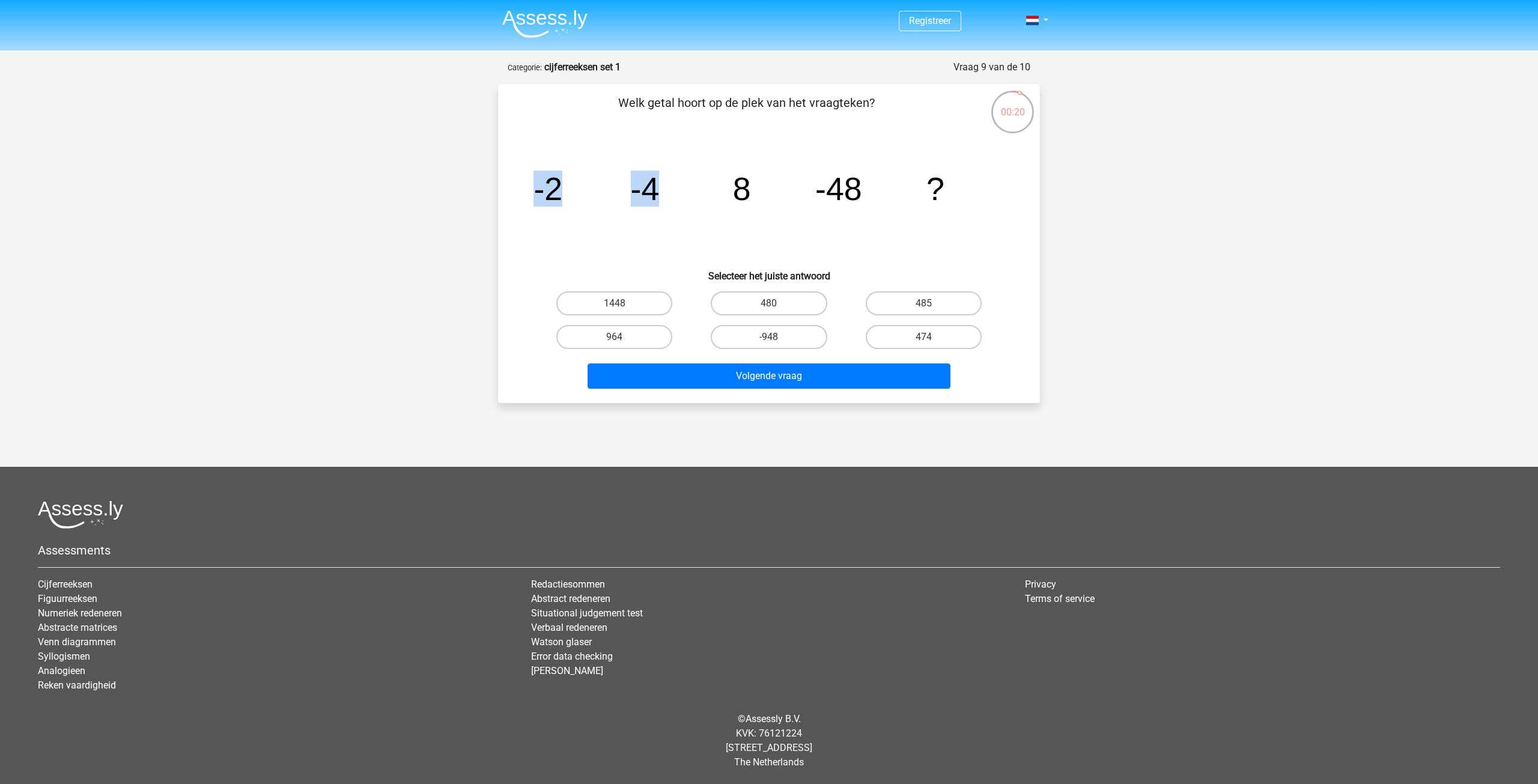
drag, startPoint x: 544, startPoint y: 194, endPoint x: 685, endPoint y: 194, distance: 141.0
click at [685, 194] on icon "image/svg+xml -2 -4 8 -48 ?" at bounding box center [769, 200] width 484 height 121
click at [685, 194] on icon "image/svg+xml -2 -4 8 -48 ?" at bounding box center [769, 200] width 484 height 121
drag, startPoint x: 633, startPoint y: 191, endPoint x: 774, endPoint y: 190, distance: 141.0
click at [774, 190] on icon "image/svg+xml -2 -4 8 -48 ?" at bounding box center [769, 200] width 484 height 121
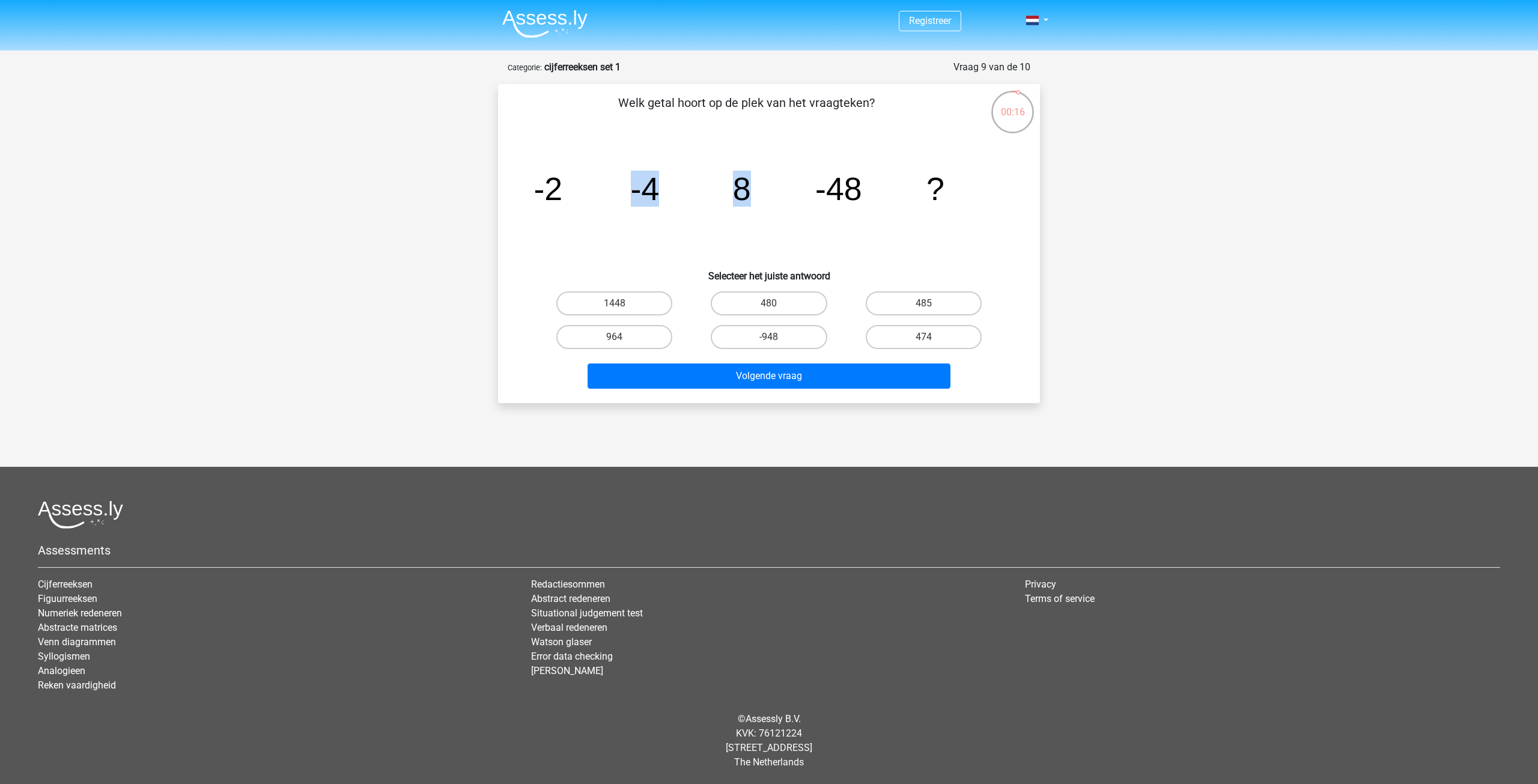
click at [774, 190] on icon "image/svg+xml -2 -4 8 -48 ?" at bounding box center [769, 200] width 484 height 121
drag, startPoint x: 738, startPoint y: 188, endPoint x: 890, endPoint y: 194, distance: 152.1
click at [890, 194] on icon "image/svg+xml -2 -4 8 -48 ?" at bounding box center [769, 200] width 484 height 121
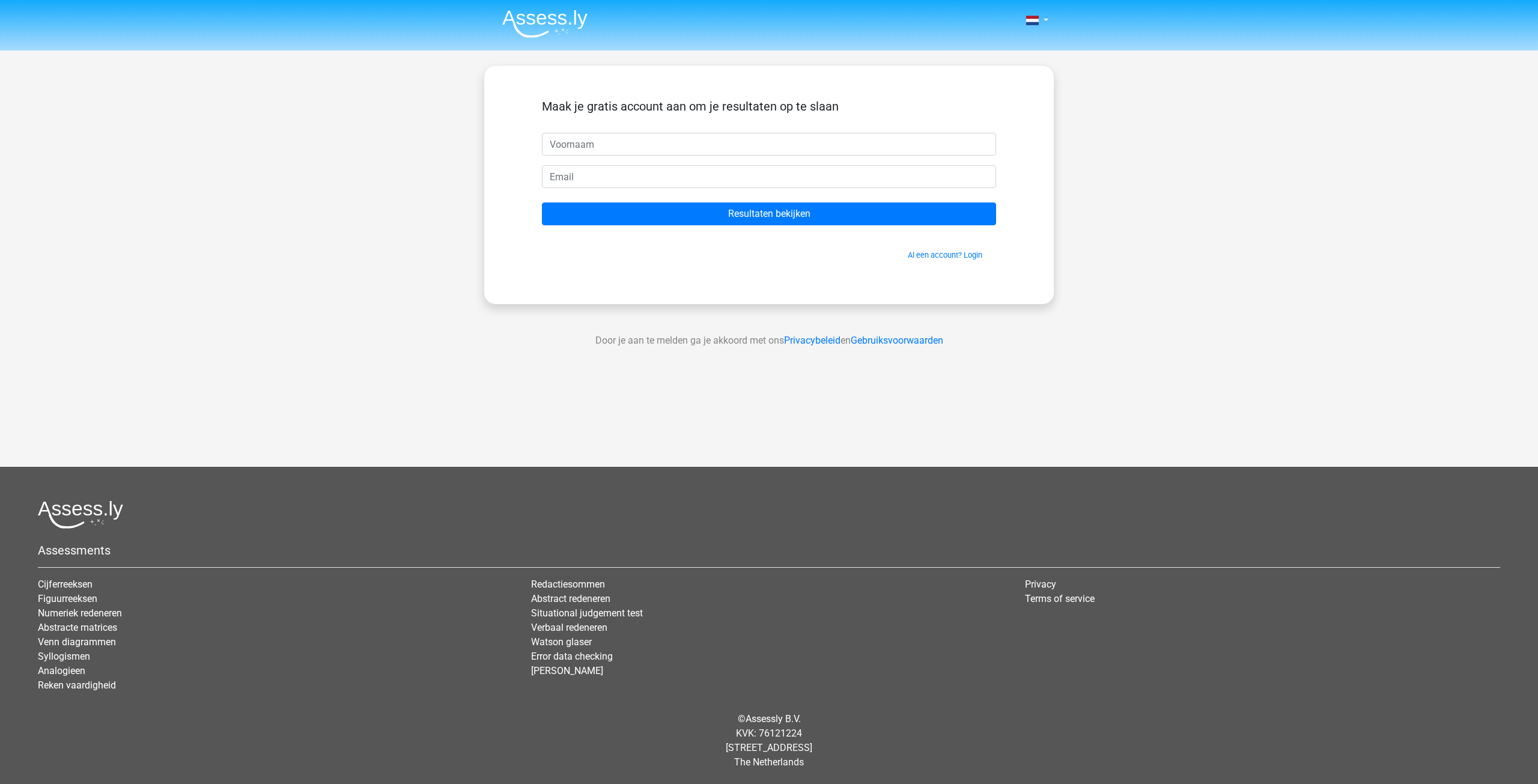
click at [614, 143] on input "text" at bounding box center [769, 144] width 454 height 23
